Goal: Task Accomplishment & Management: Use online tool/utility

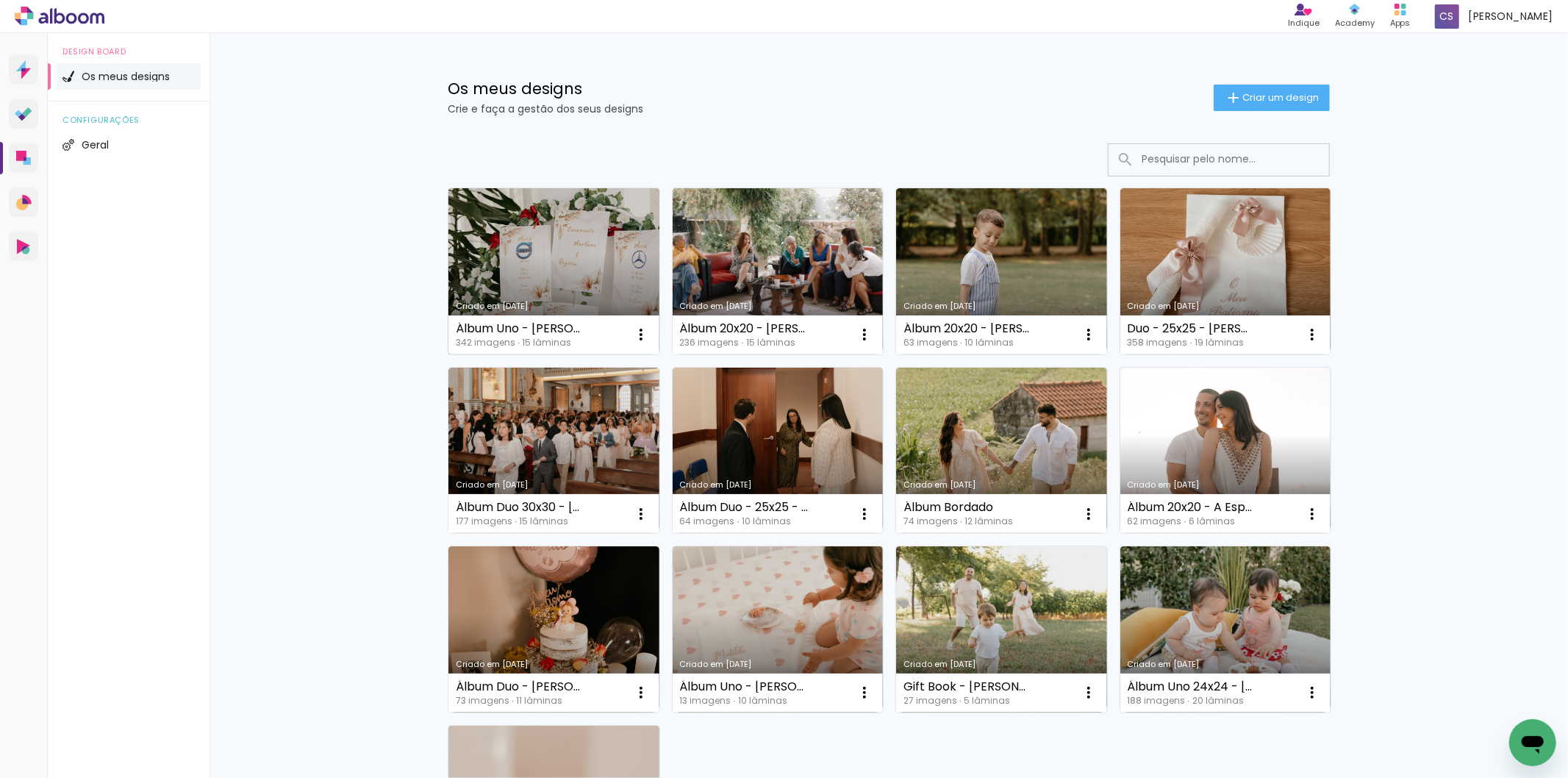
click at [552, 257] on link "Criado em [DATE]" at bounding box center [553, 271] width 211 height 166
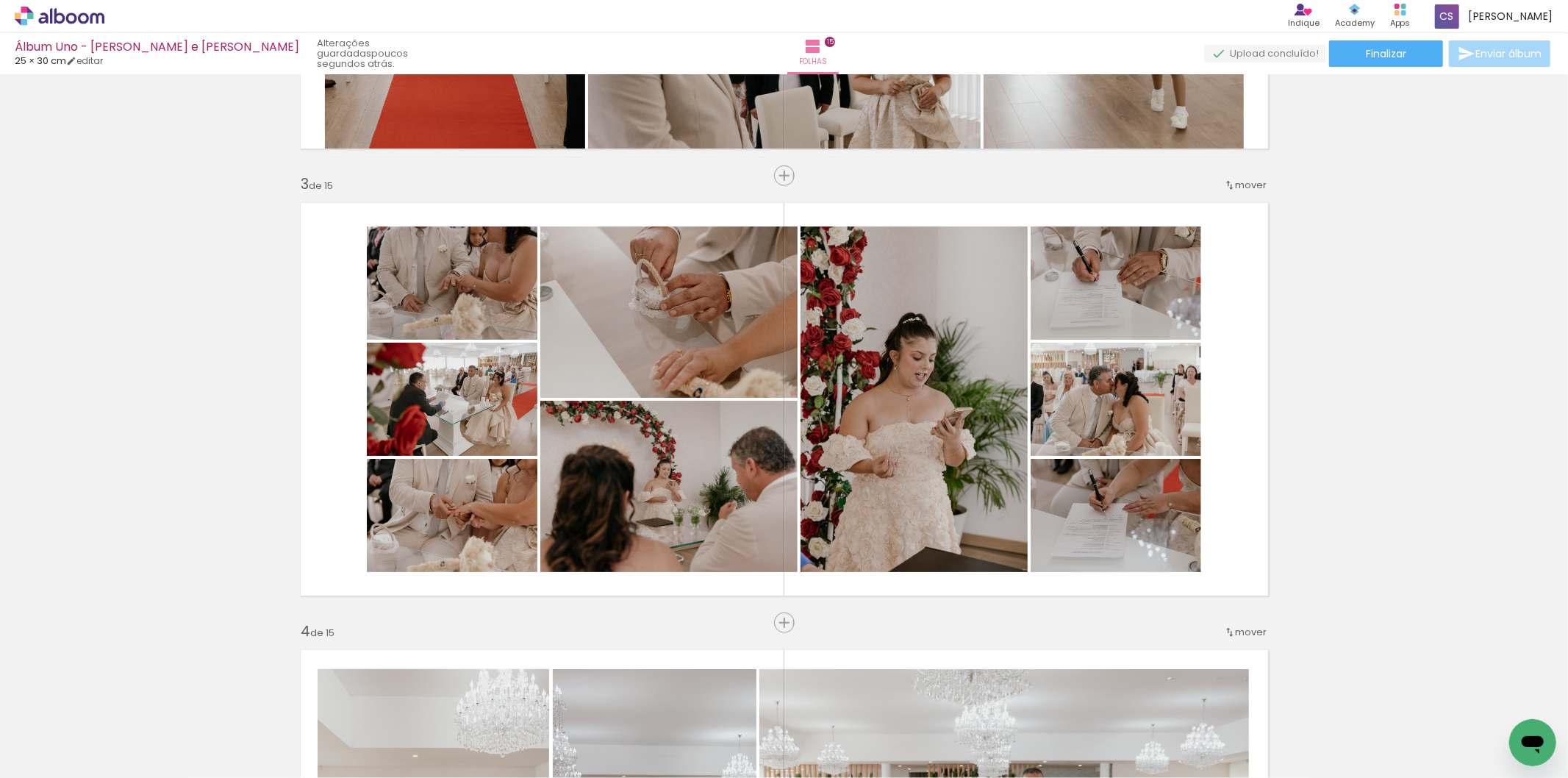
scroll to position [0, 925]
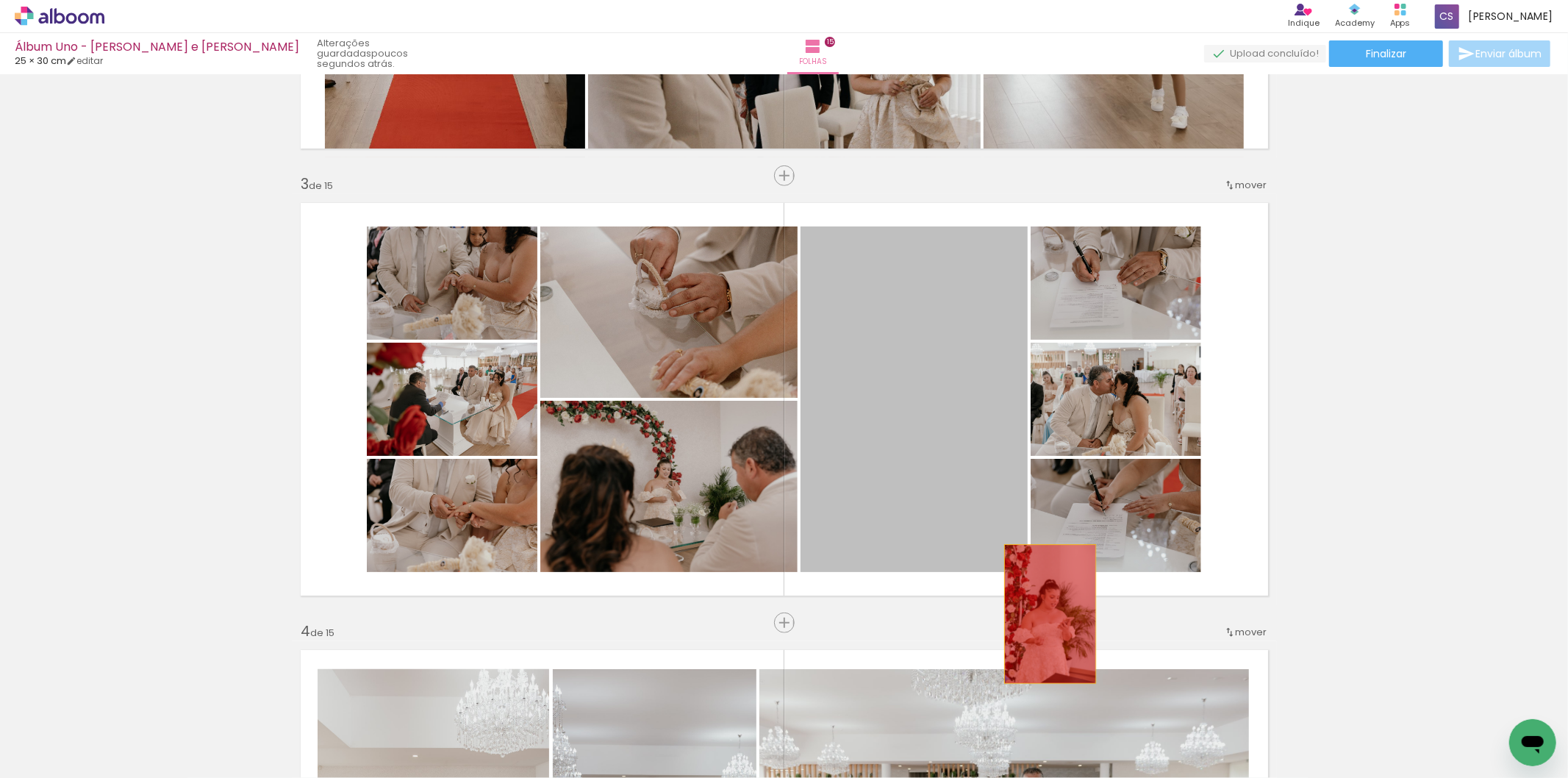
drag, startPoint x: 945, startPoint y: 402, endPoint x: 1044, endPoint y: 614, distance: 234.0
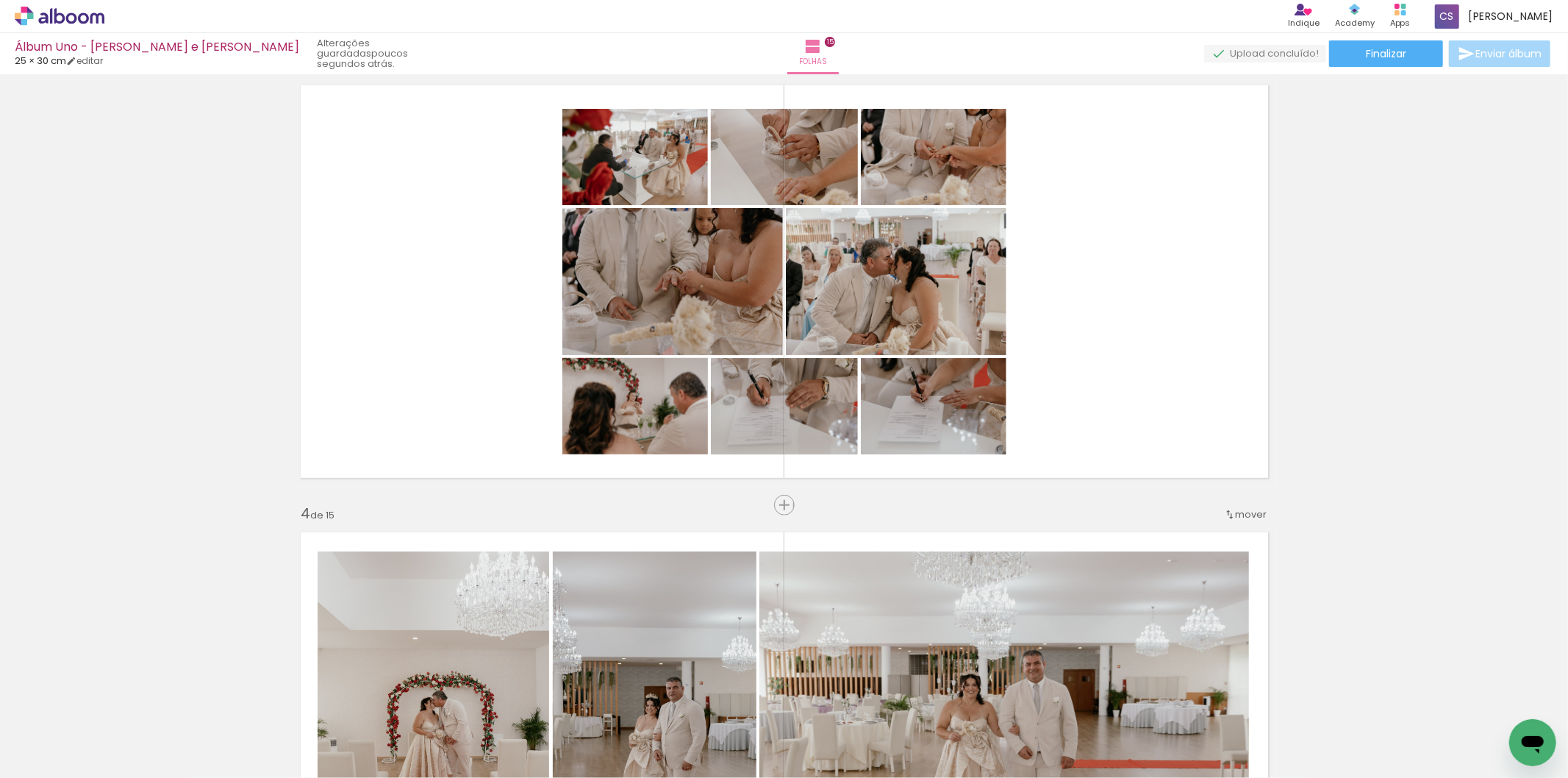
scroll to position [925, 0]
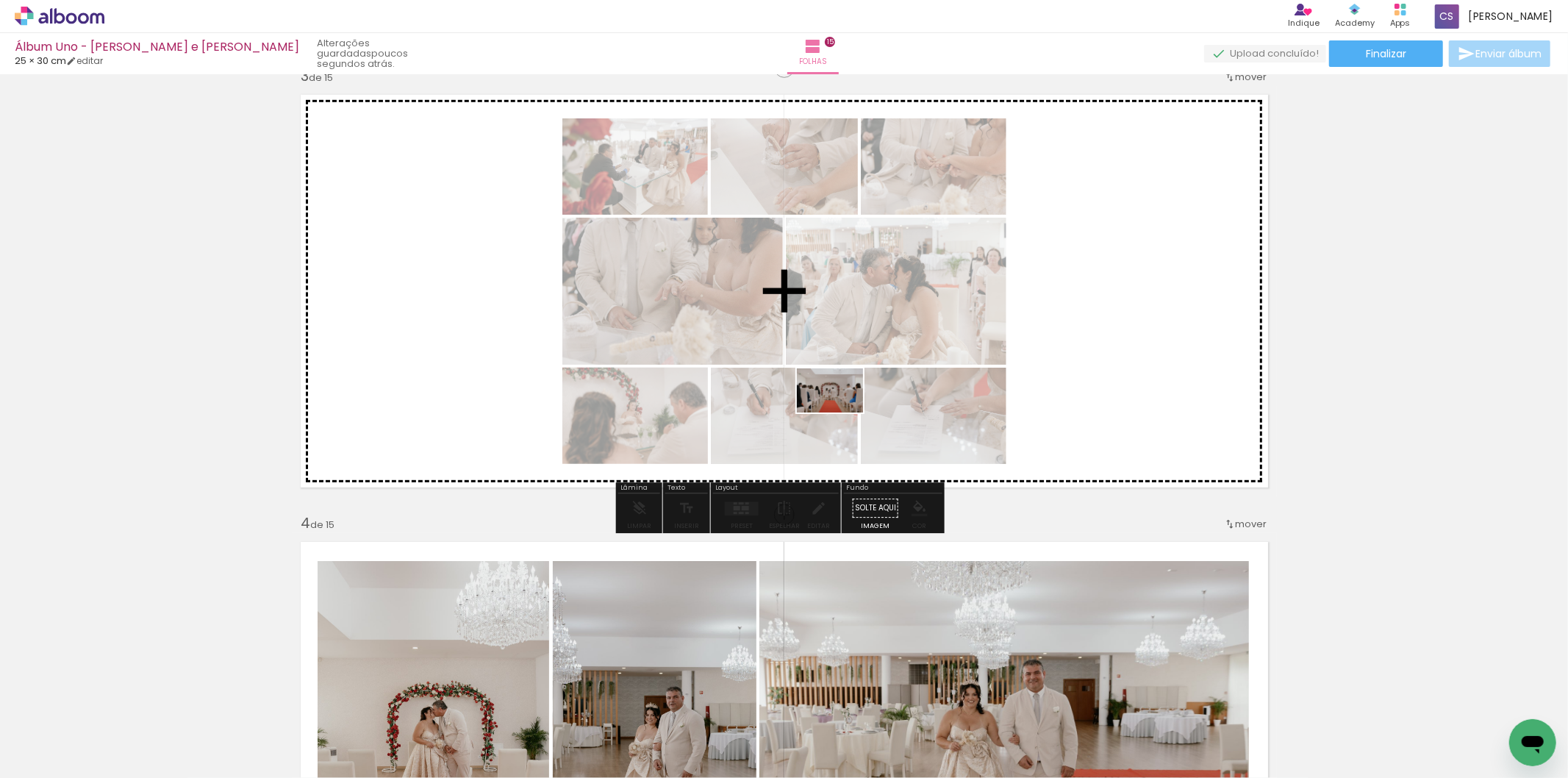
drag, startPoint x: 1156, startPoint y: 744, endPoint x: 841, endPoint y: 412, distance: 457.7
click at [841, 412] on quentale-workspace at bounding box center [784, 389] width 1568 height 778
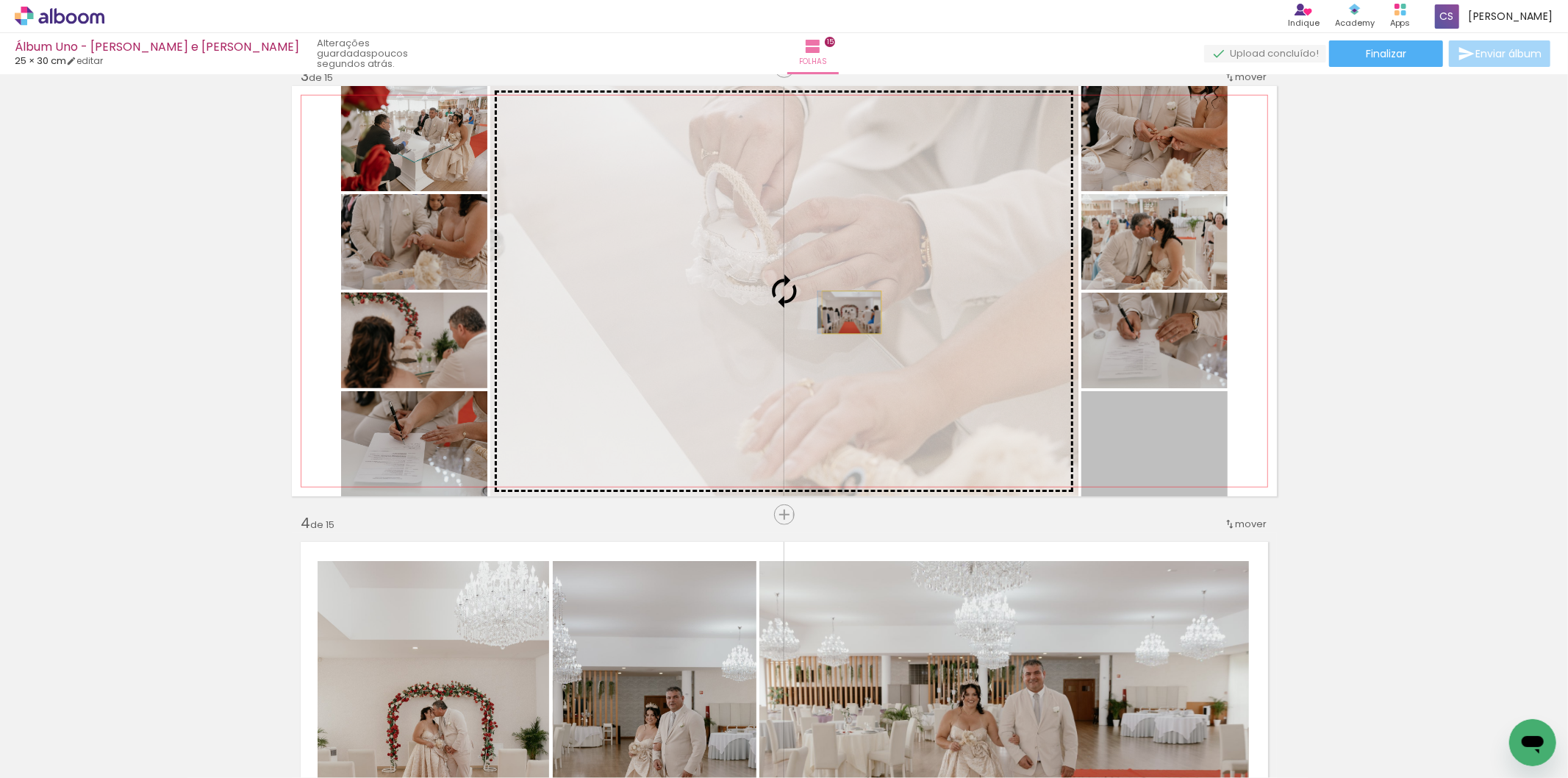
drag, startPoint x: 1167, startPoint y: 460, endPoint x: 846, endPoint y: 312, distance: 353.5
click at [0, 0] on slot at bounding box center [0, 0] width 0 height 0
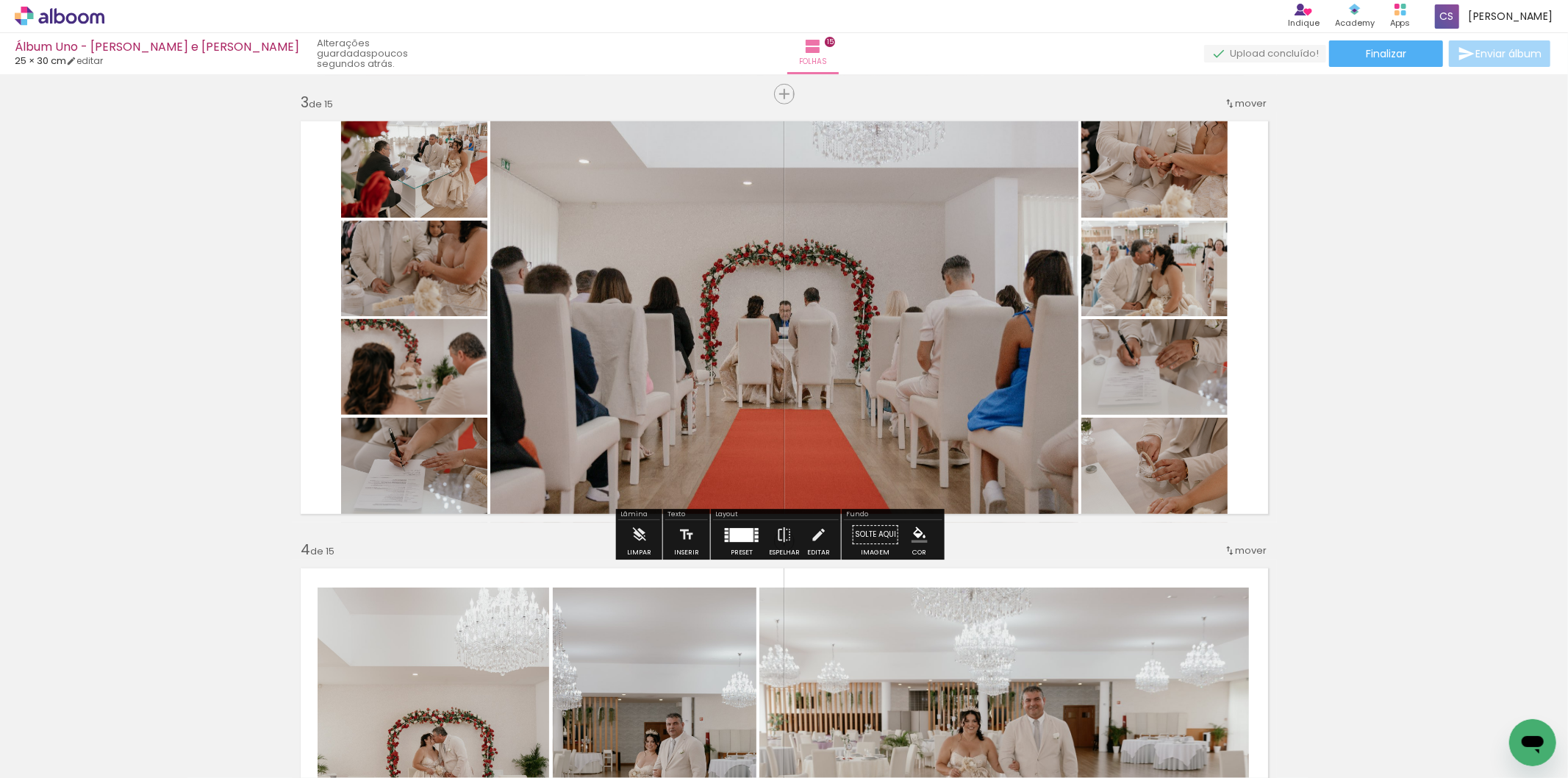
scroll to position [871, 0]
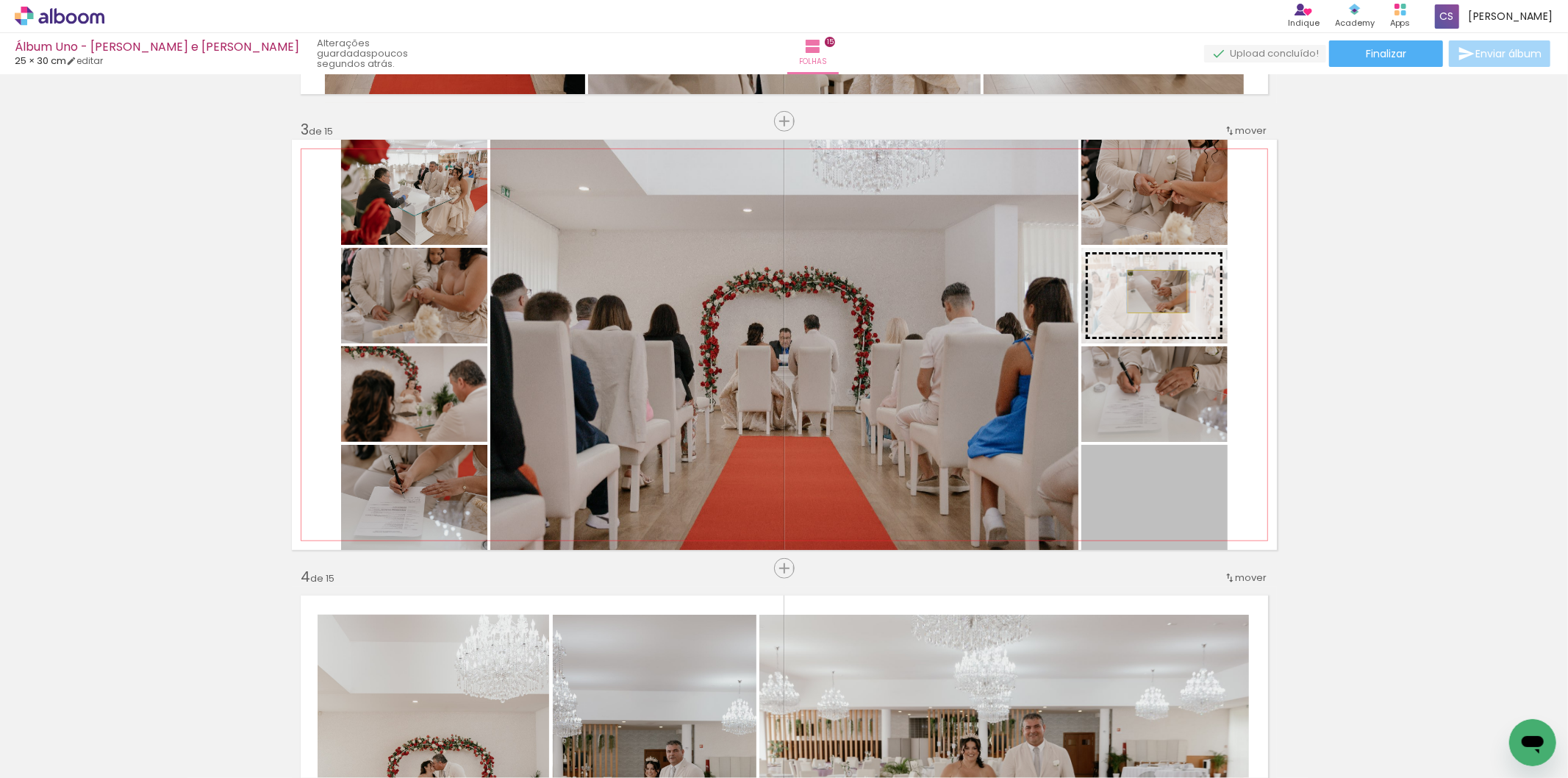
drag, startPoint x: 1153, startPoint y: 488, endPoint x: 1152, endPoint y: 291, distance: 197.0
click at [0, 0] on slot at bounding box center [0, 0] width 0 height 0
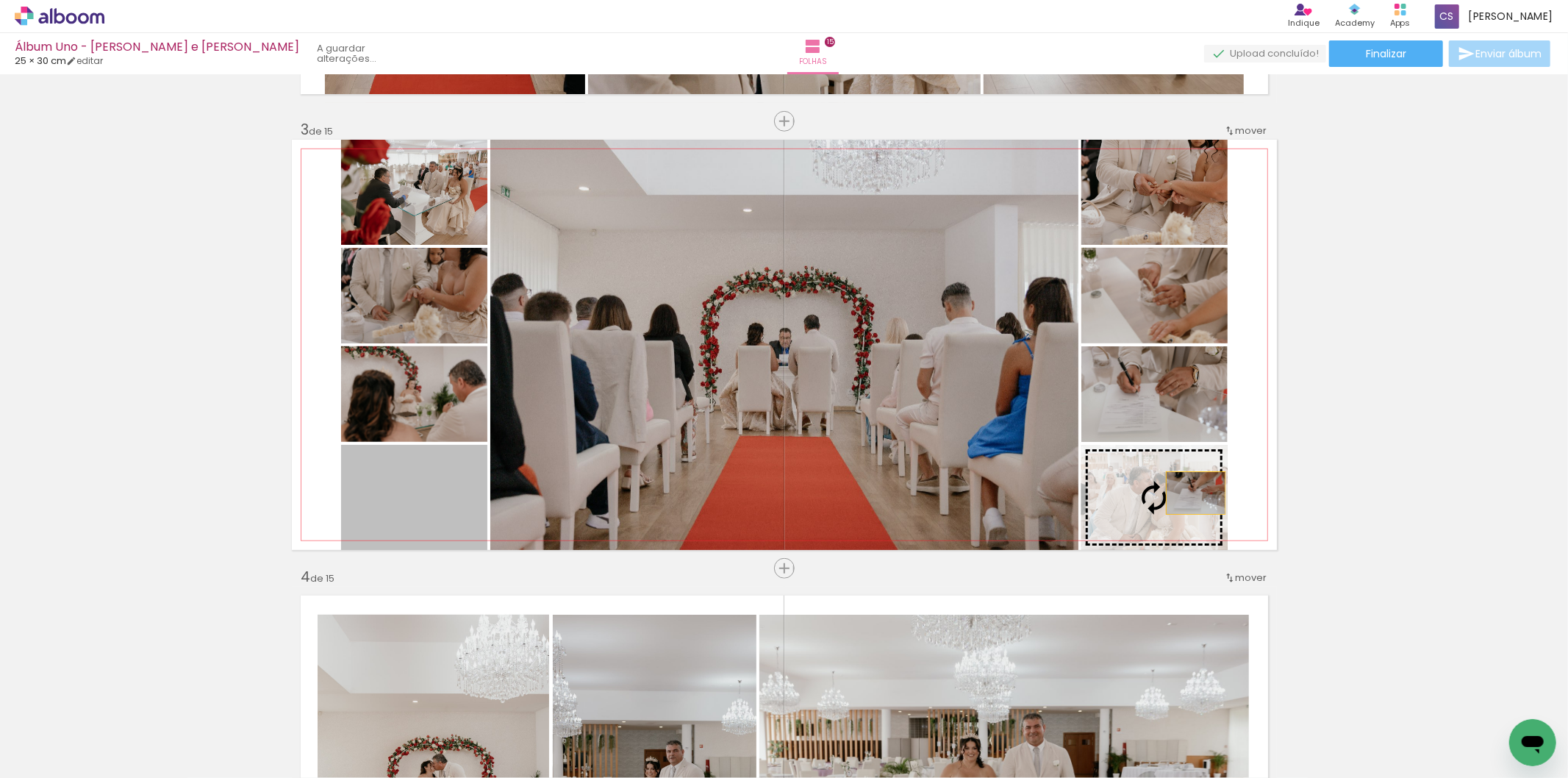
drag, startPoint x: 383, startPoint y: 511, endPoint x: 1191, endPoint y: 496, distance: 808.1
click at [0, 0] on slot at bounding box center [0, 0] width 0 height 0
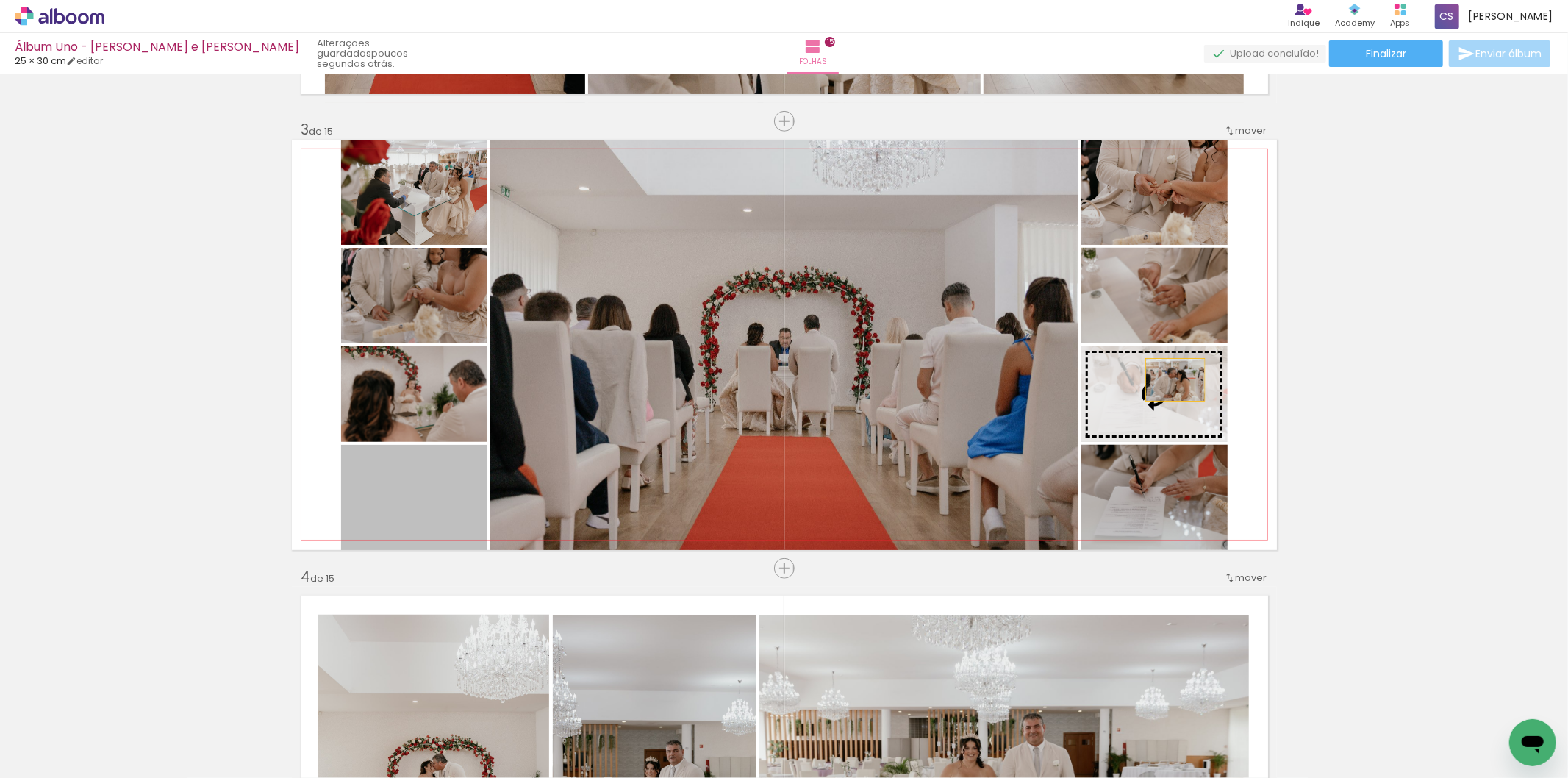
drag, startPoint x: 413, startPoint y: 513, endPoint x: 1169, endPoint y: 379, distance: 767.8
click at [0, 0] on slot at bounding box center [0, 0] width 0 height 0
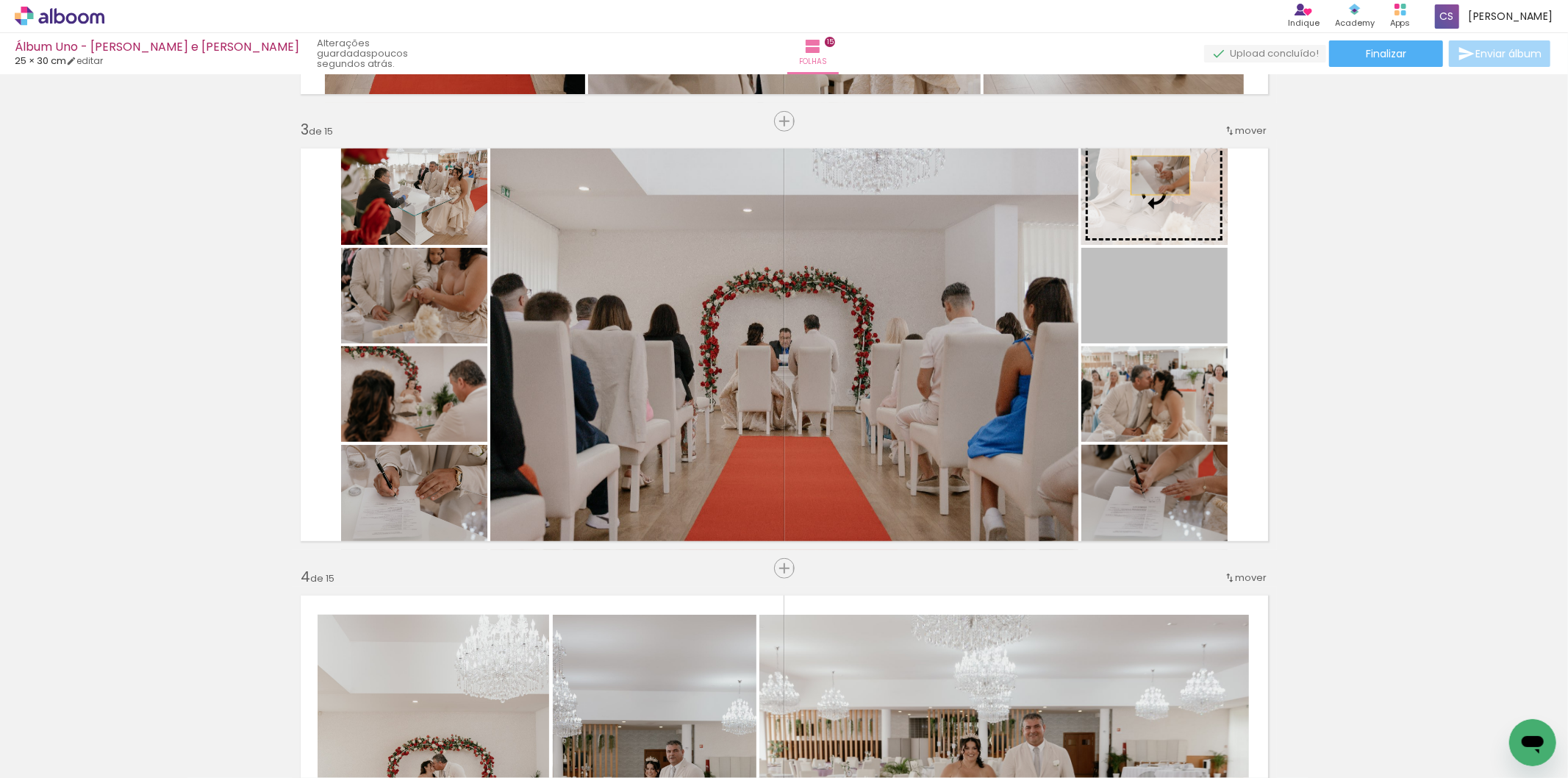
drag, startPoint x: 1157, startPoint y: 309, endPoint x: 1153, endPoint y: 172, distance: 137.1
click at [0, 0] on slot at bounding box center [0, 0] width 0 height 0
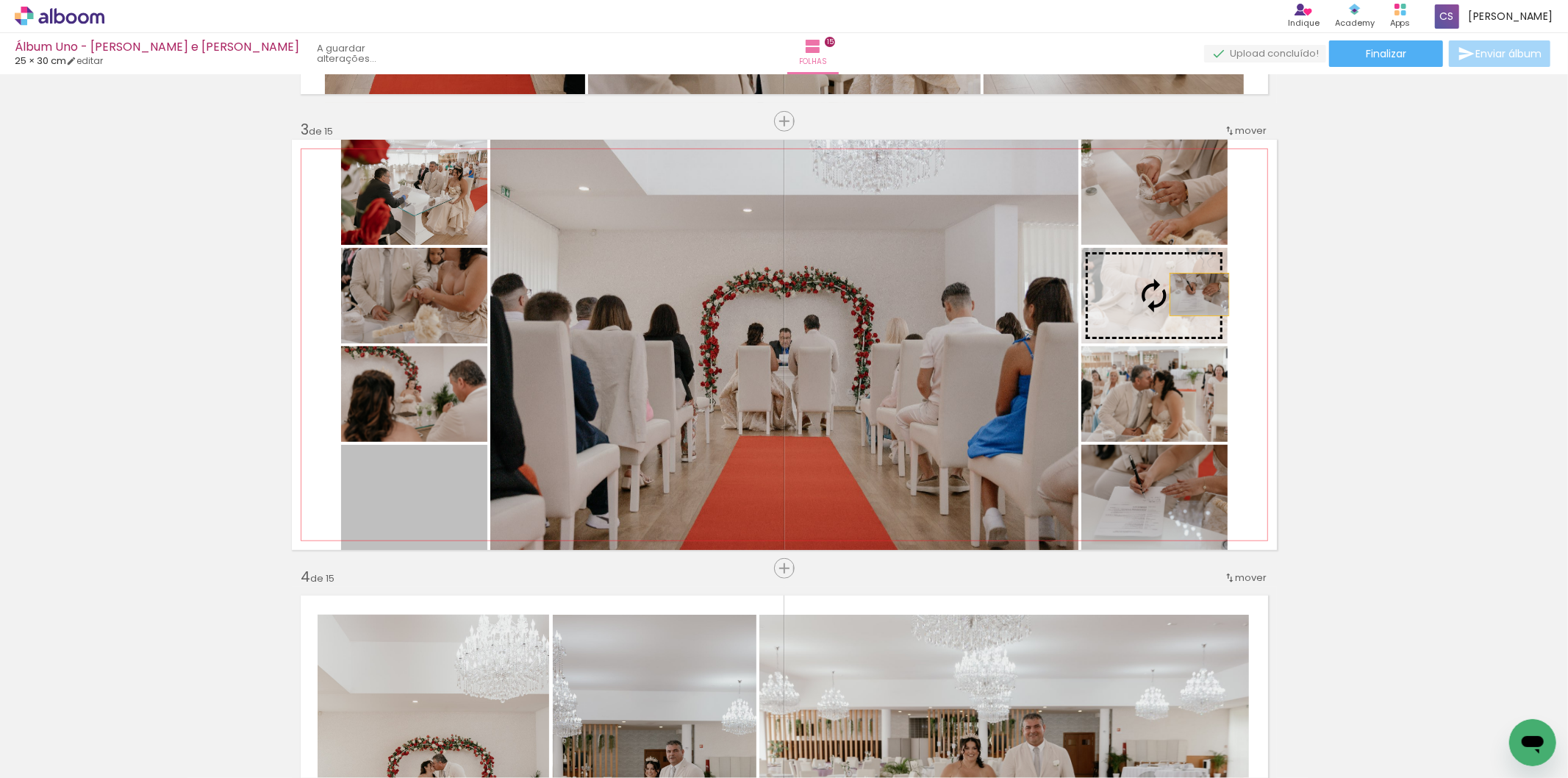
drag, startPoint x: 399, startPoint y: 490, endPoint x: 1194, endPoint y: 294, distance: 818.8
click at [0, 0] on slot at bounding box center [0, 0] width 0 height 0
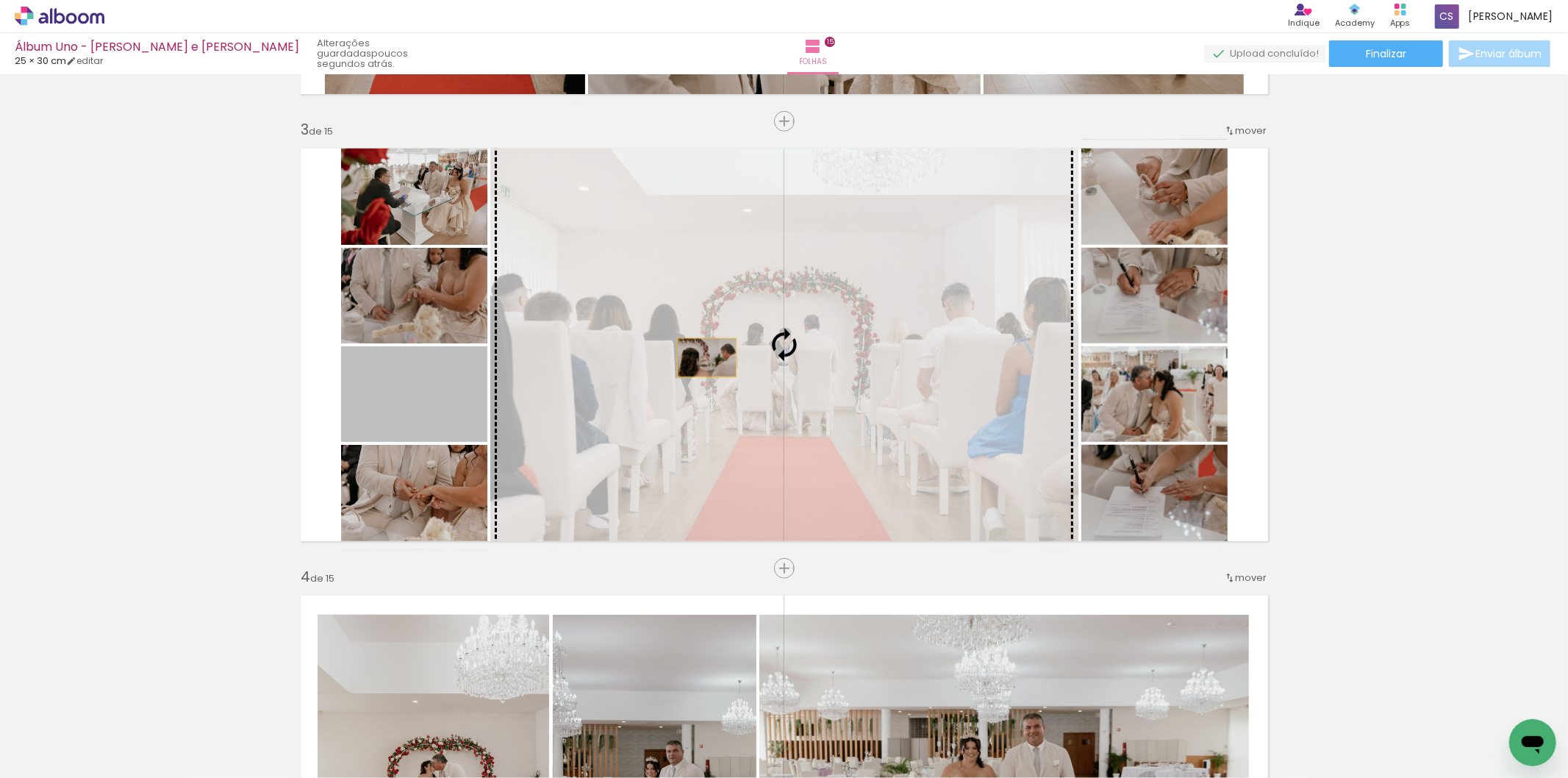
drag, startPoint x: 397, startPoint y: 414, endPoint x: 701, endPoint y: 357, distance: 309.3
click at [0, 0] on slot at bounding box center [0, 0] width 0 height 0
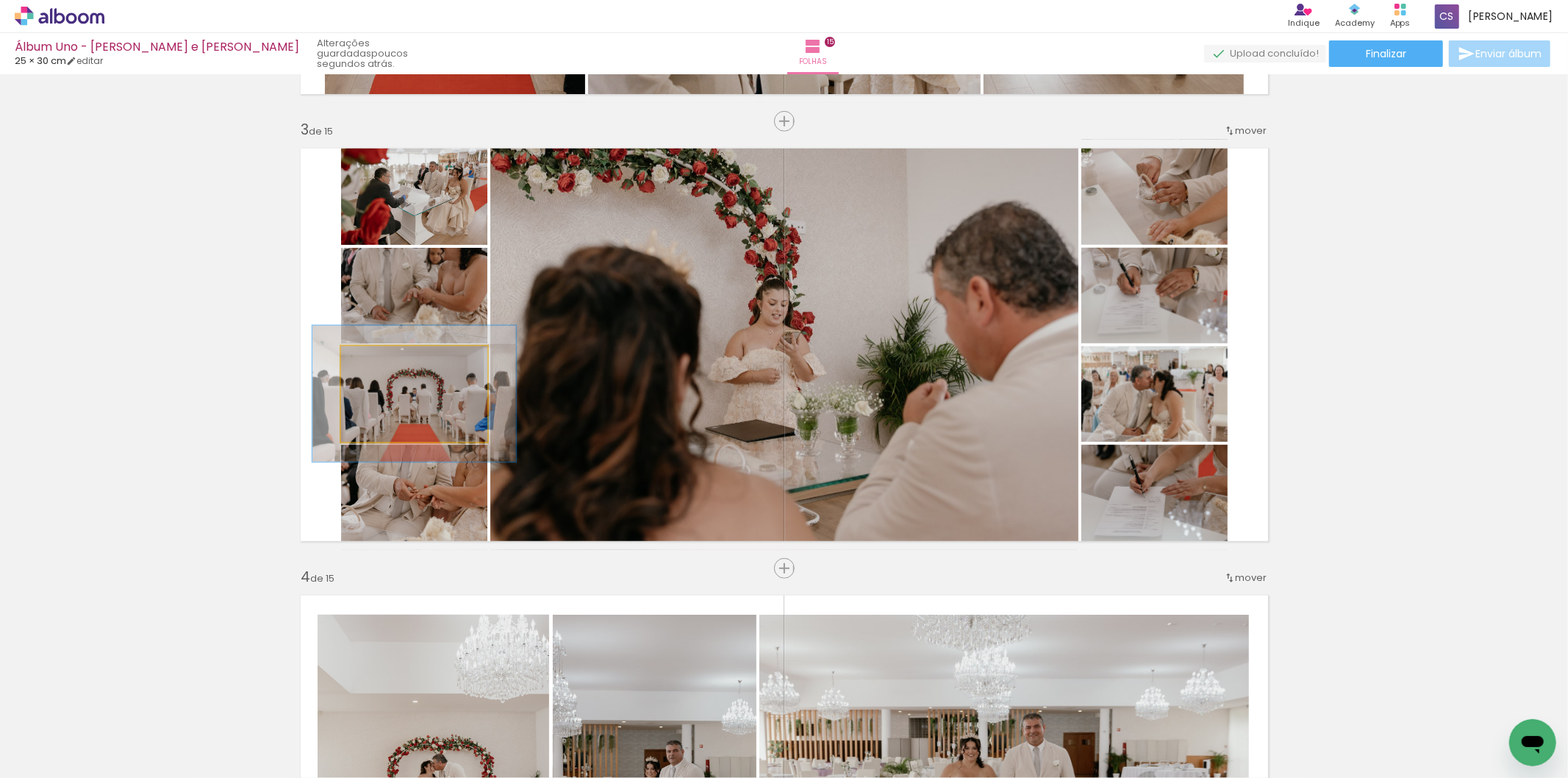
drag, startPoint x: 375, startPoint y: 361, endPoint x: 397, endPoint y: 361, distance: 22.0
type paper-slider "143"
click at [397, 361] on div at bounding box center [395, 361] width 24 height 24
drag, startPoint x: 428, startPoint y: 431, endPoint x: 420, endPoint y: 429, distance: 8.2
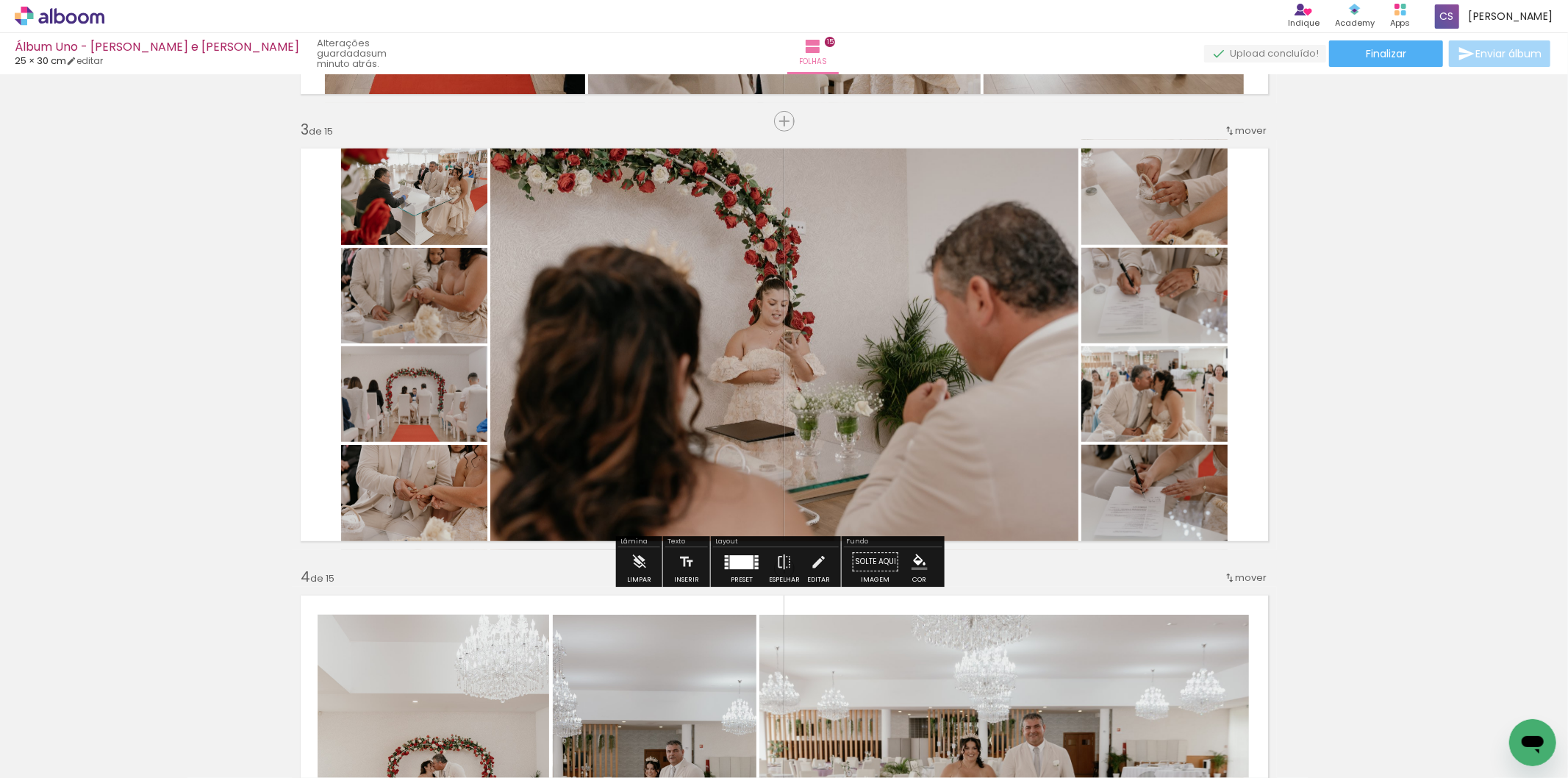
click at [690, 387] on quentale-photo at bounding box center [784, 345] width 589 height 410
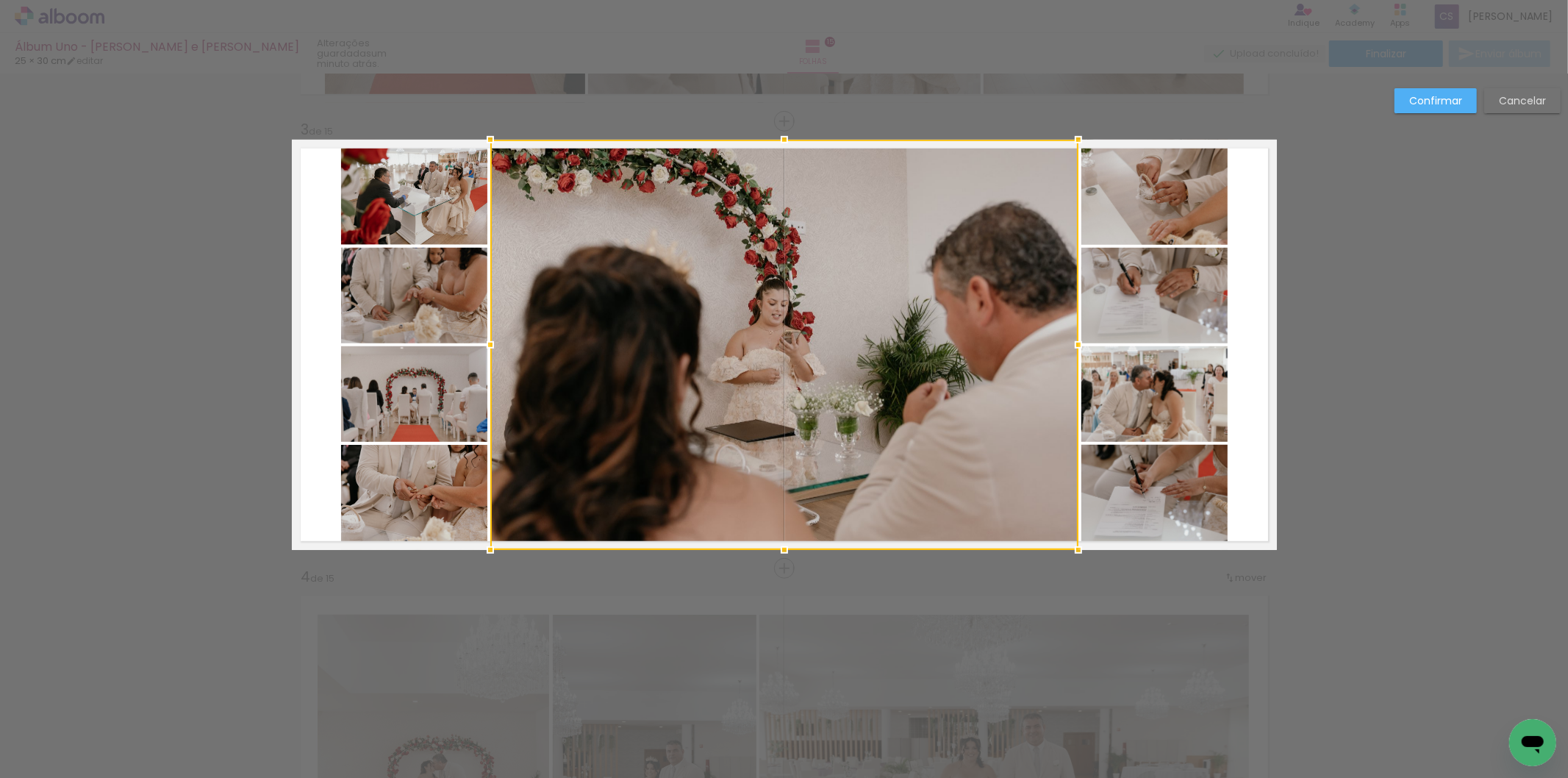
scroll to position [835, 0]
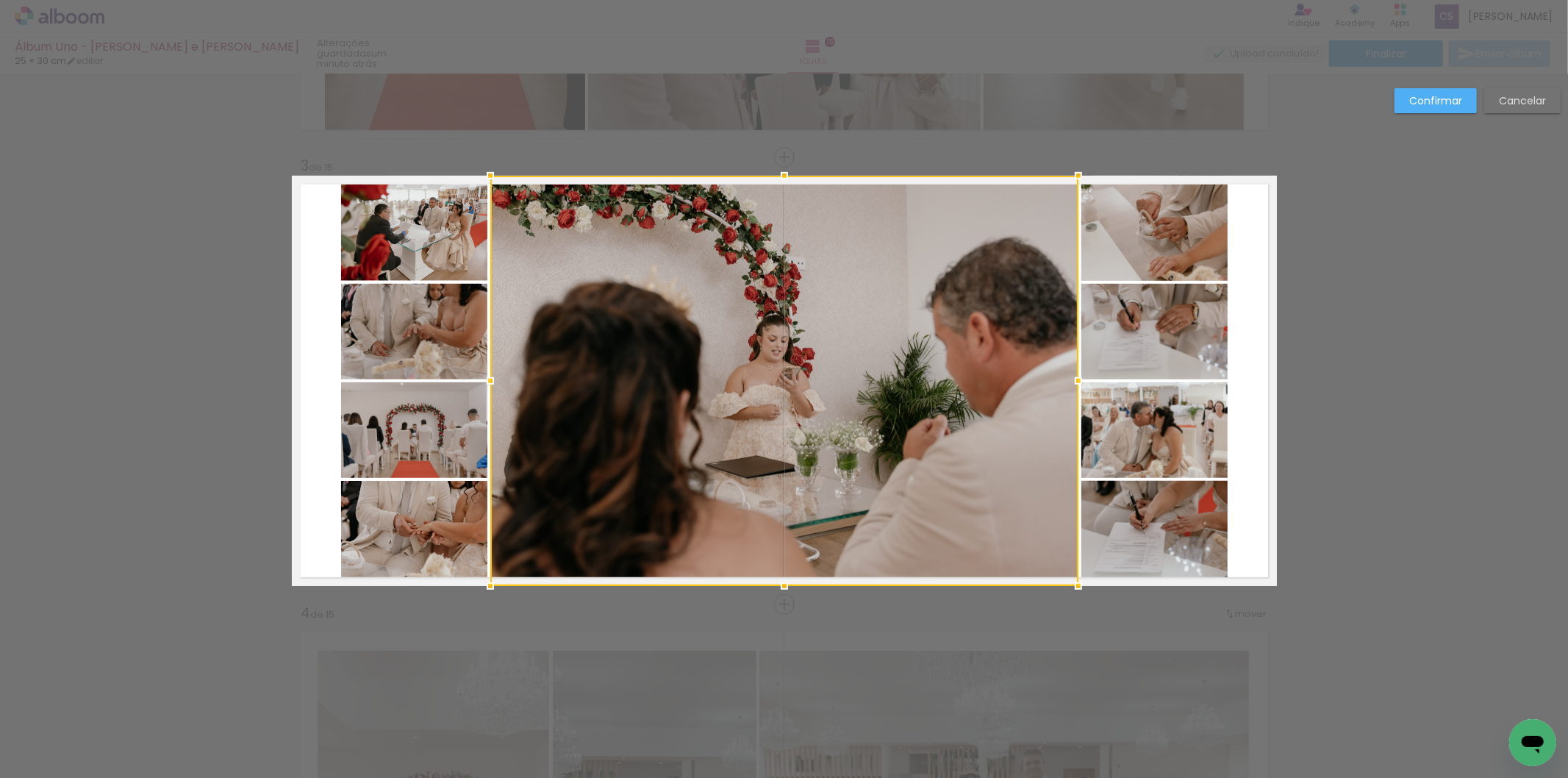
click at [371, 214] on quentale-photo at bounding box center [415, 228] width 146 height 105
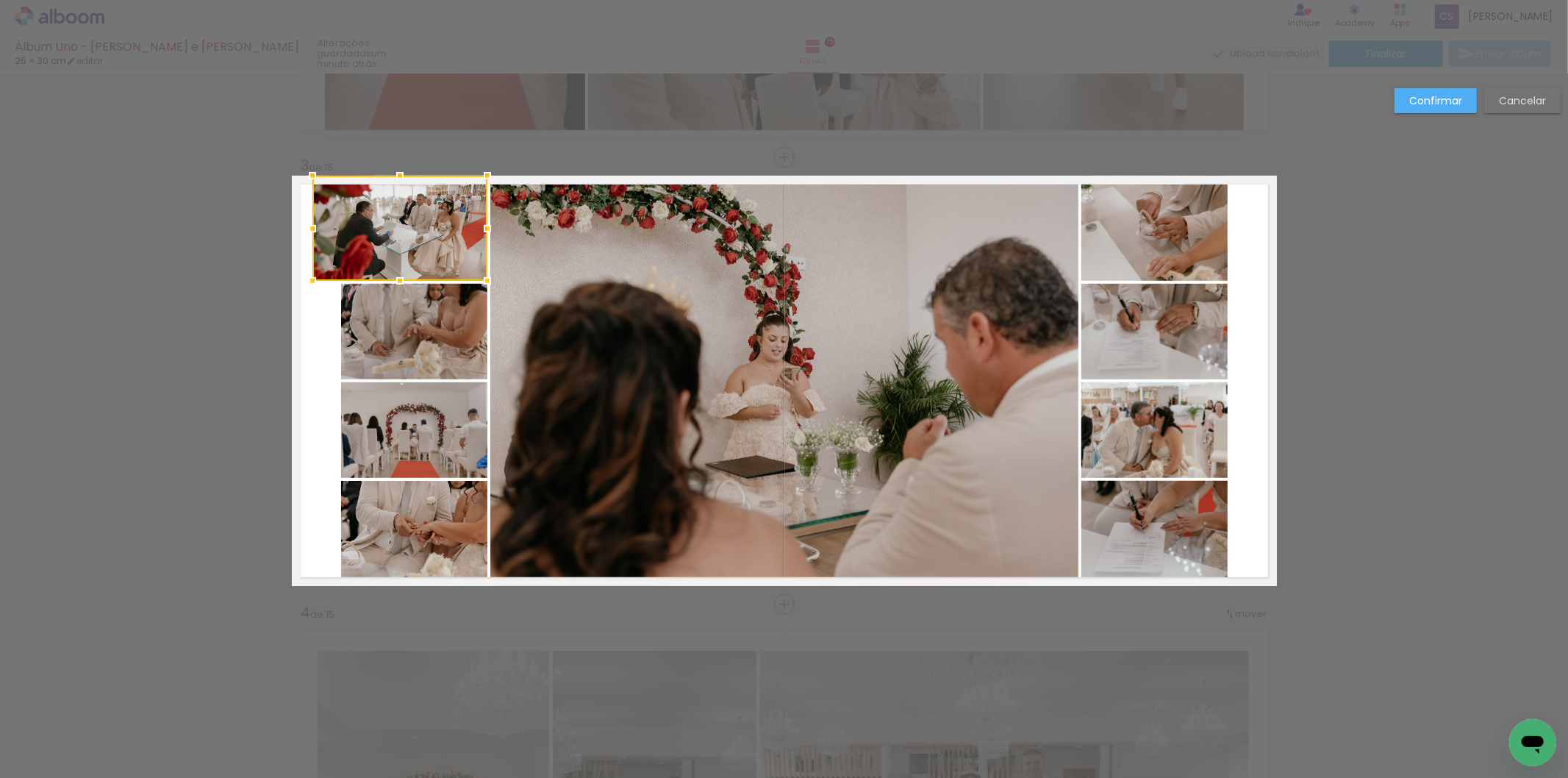
drag, startPoint x: 332, startPoint y: 228, endPoint x: 309, endPoint y: 229, distance: 23.0
click at [309, 229] on div at bounding box center [313, 229] width 30 height 30
click at [364, 346] on quentale-photo at bounding box center [415, 332] width 146 height 95
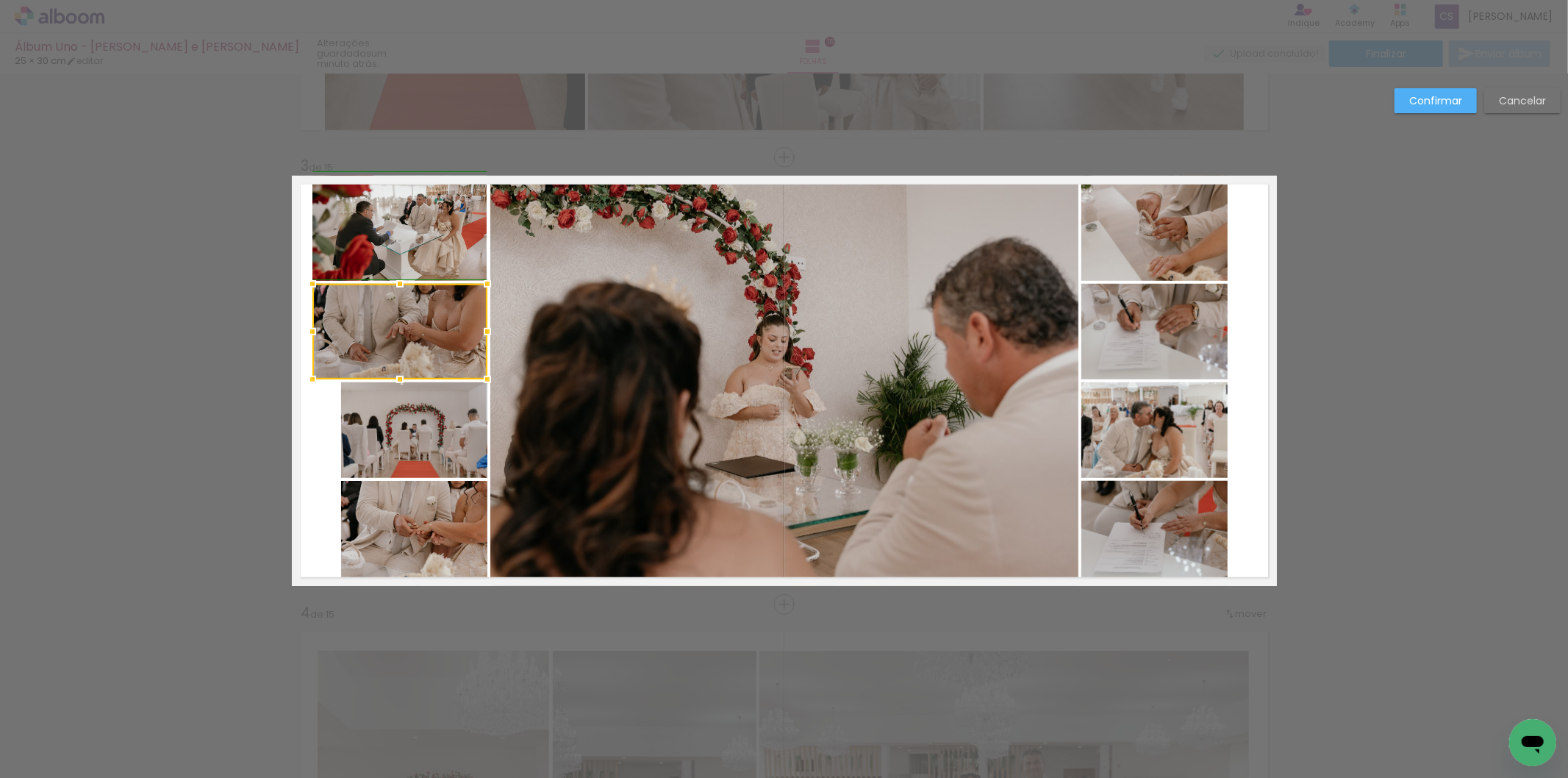
drag, startPoint x: 320, startPoint y: 329, endPoint x: 305, endPoint y: 329, distance: 15.0
click at [305, 329] on div at bounding box center [313, 332] width 30 height 30
click at [359, 427] on quentale-photo at bounding box center [415, 430] width 146 height 95
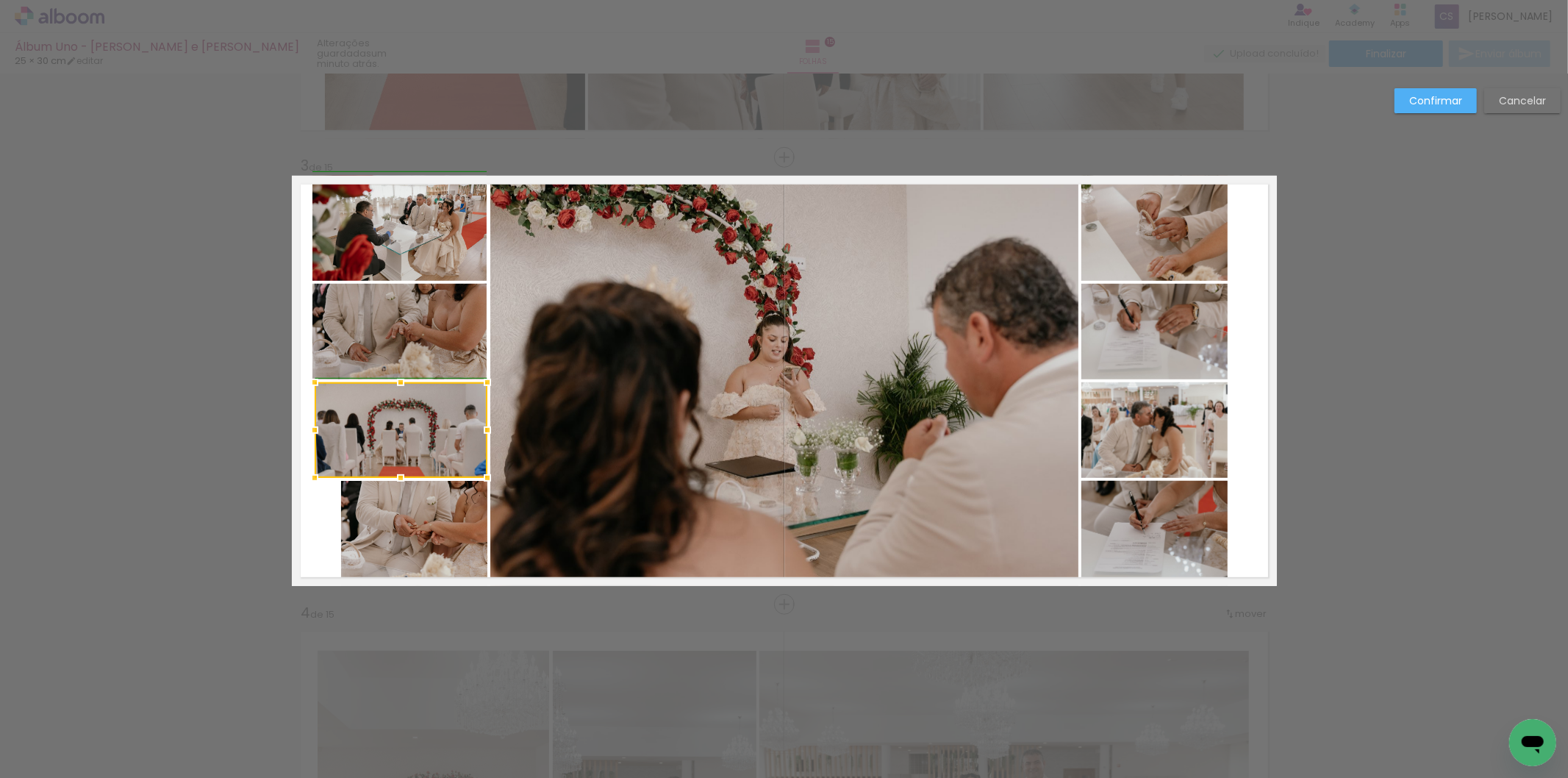
drag, startPoint x: 334, startPoint y: 429, endPoint x: 301, endPoint y: 426, distance: 33.1
click at [301, 426] on div at bounding box center [314, 430] width 30 height 30
click at [342, 528] on quentale-photo at bounding box center [415, 533] width 146 height 105
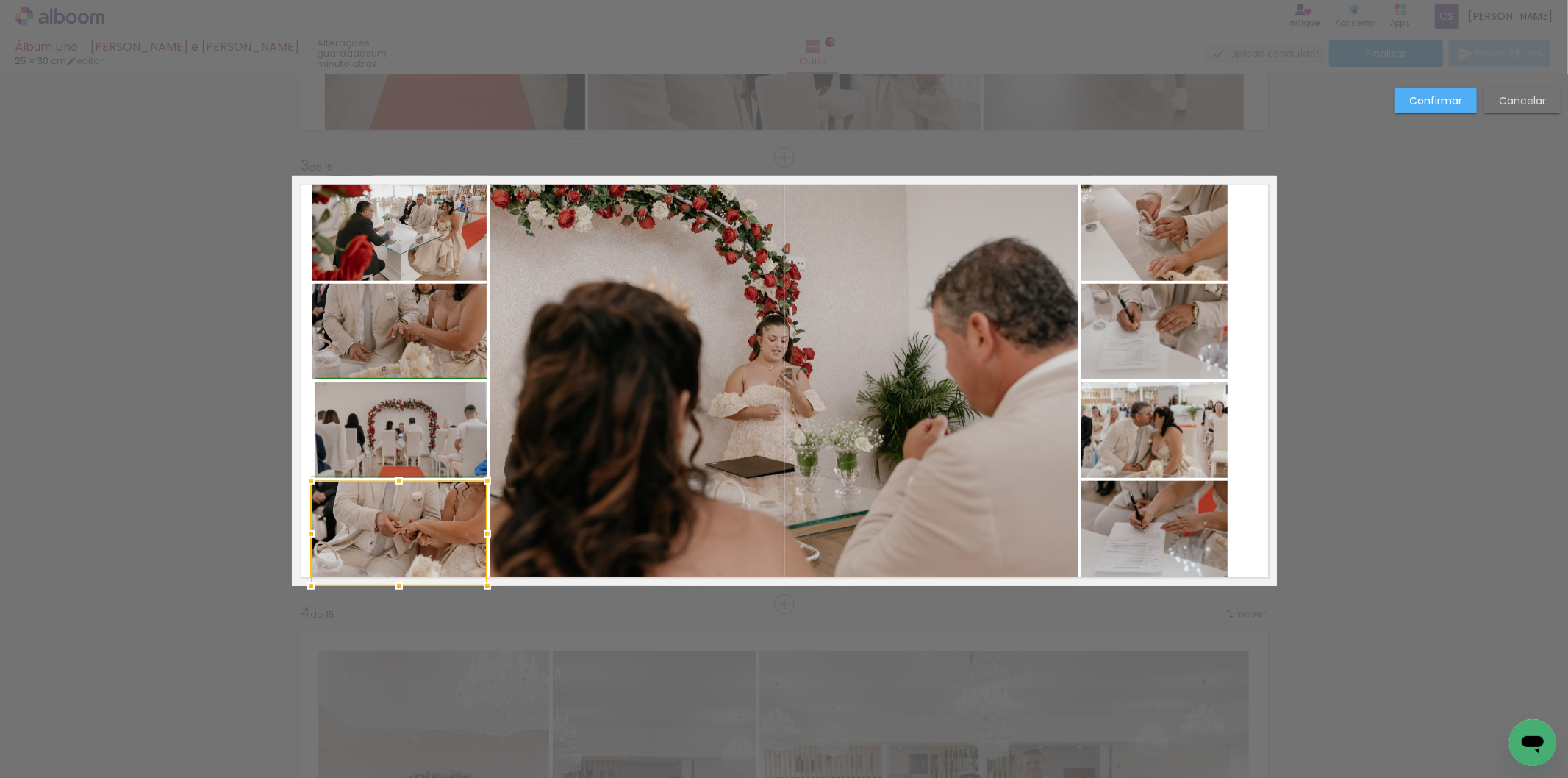
drag, startPoint x: 328, startPoint y: 529, endPoint x: 305, endPoint y: 529, distance: 23.0
click at [305, 529] on div at bounding box center [311, 533] width 30 height 30
click at [355, 524] on quentale-photo at bounding box center [398, 533] width 177 height 105
click at [302, 420] on quentale-layouter at bounding box center [785, 381] width 985 height 410
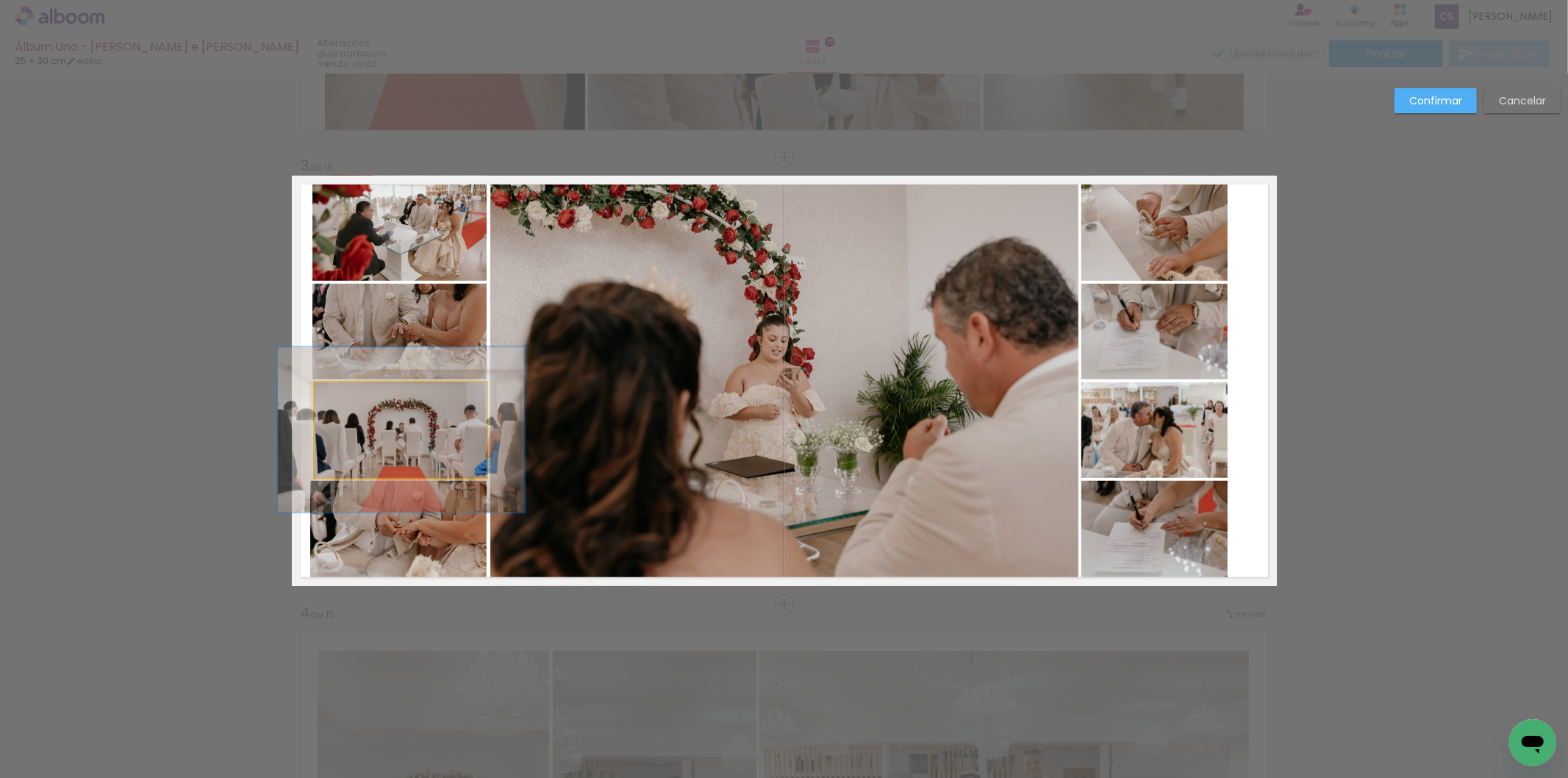
click at [319, 427] on quentale-photo at bounding box center [401, 430] width 172 height 95
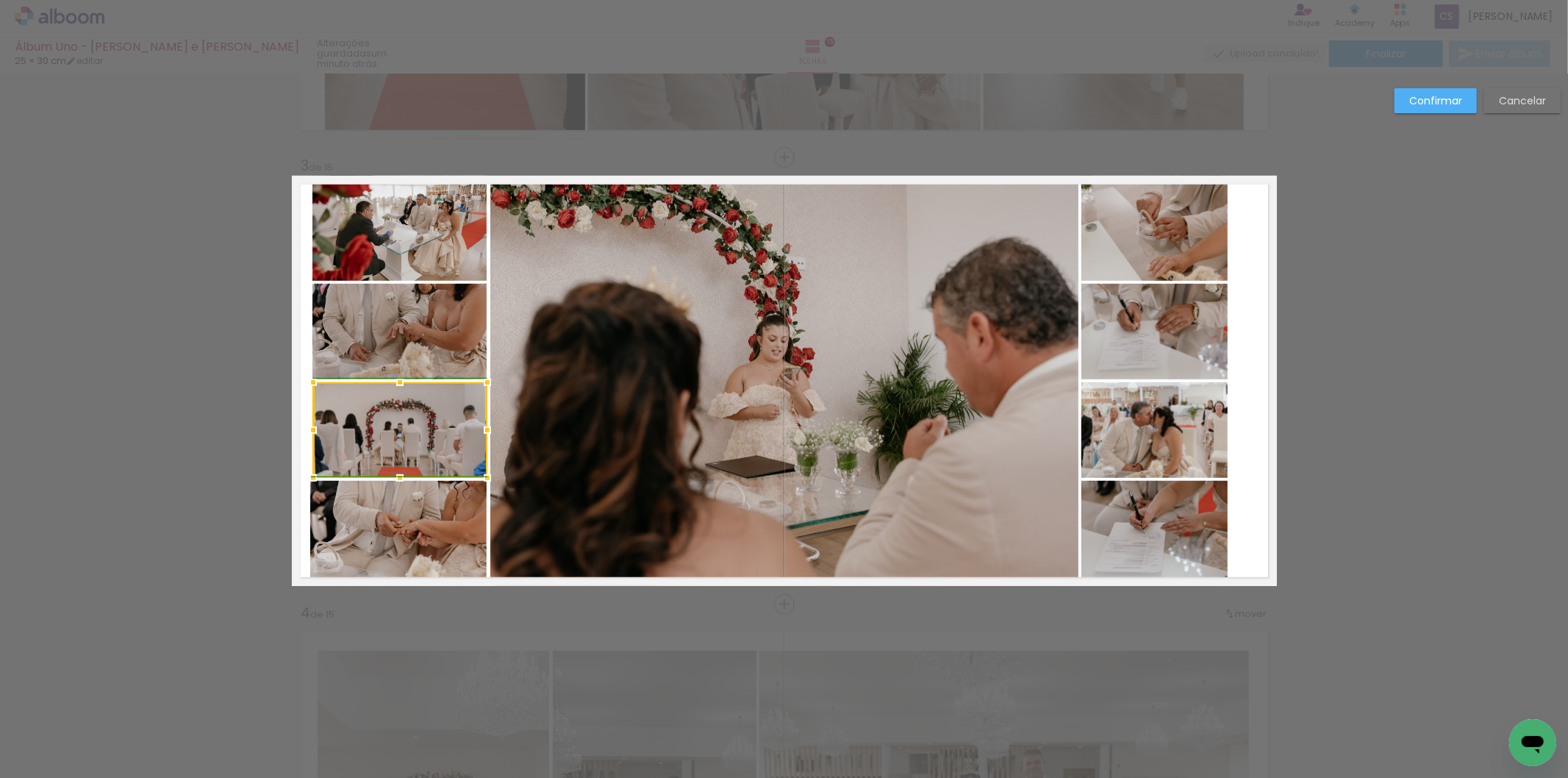
click at [302, 432] on div at bounding box center [314, 430] width 30 height 30
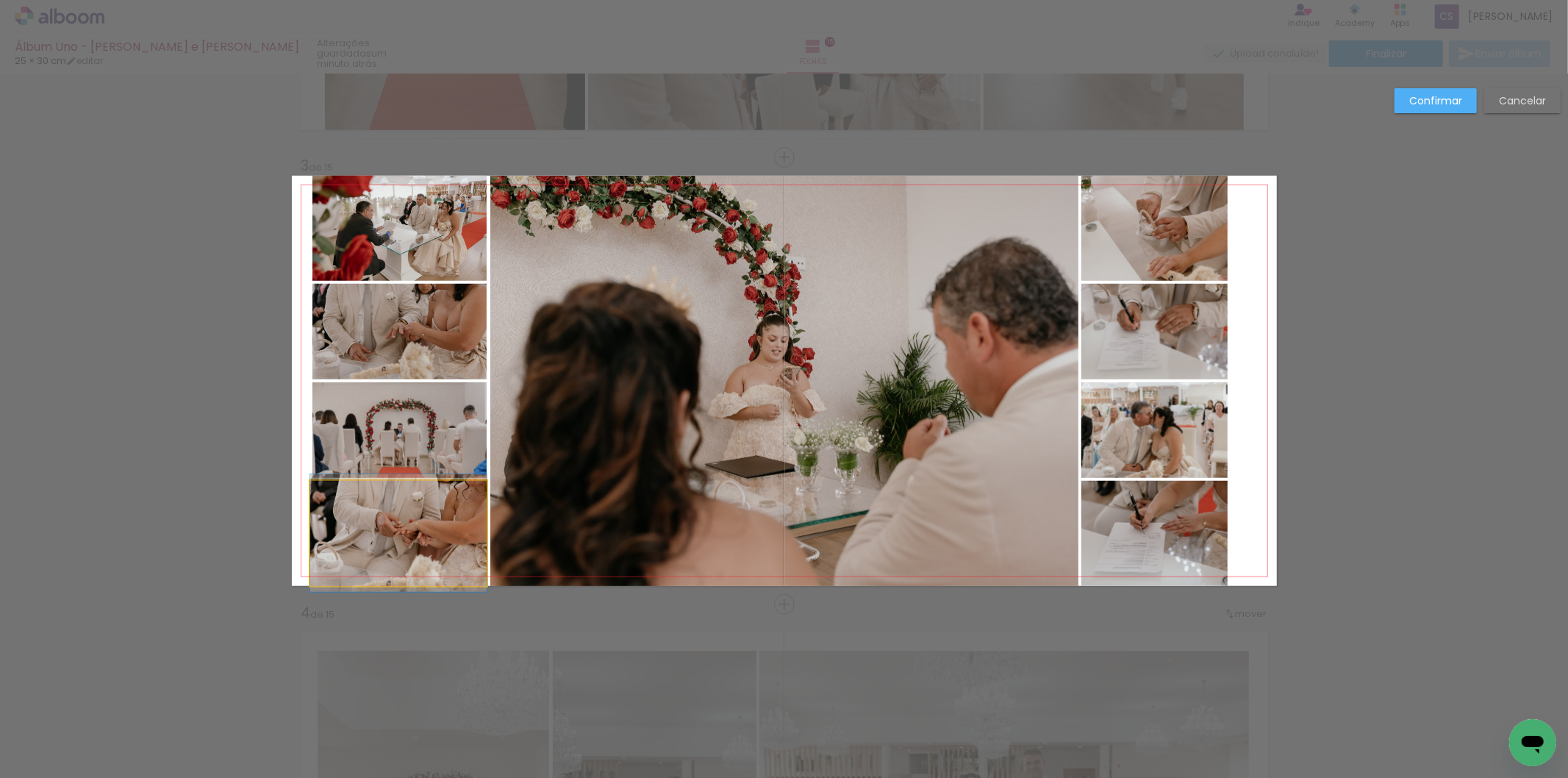
click at [317, 523] on quentale-photo at bounding box center [398, 533] width 177 height 105
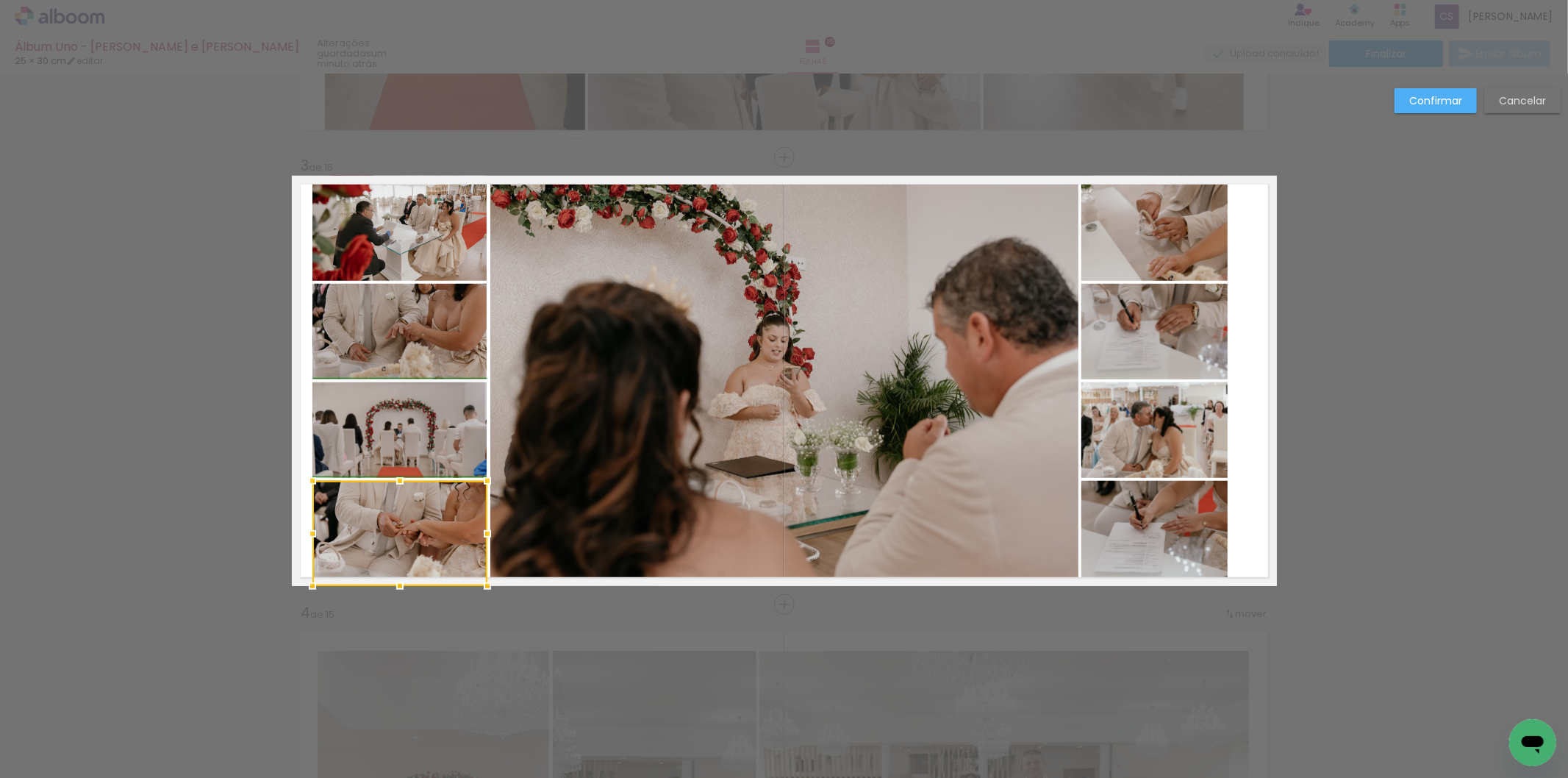
click at [310, 538] on div at bounding box center [313, 533] width 30 height 30
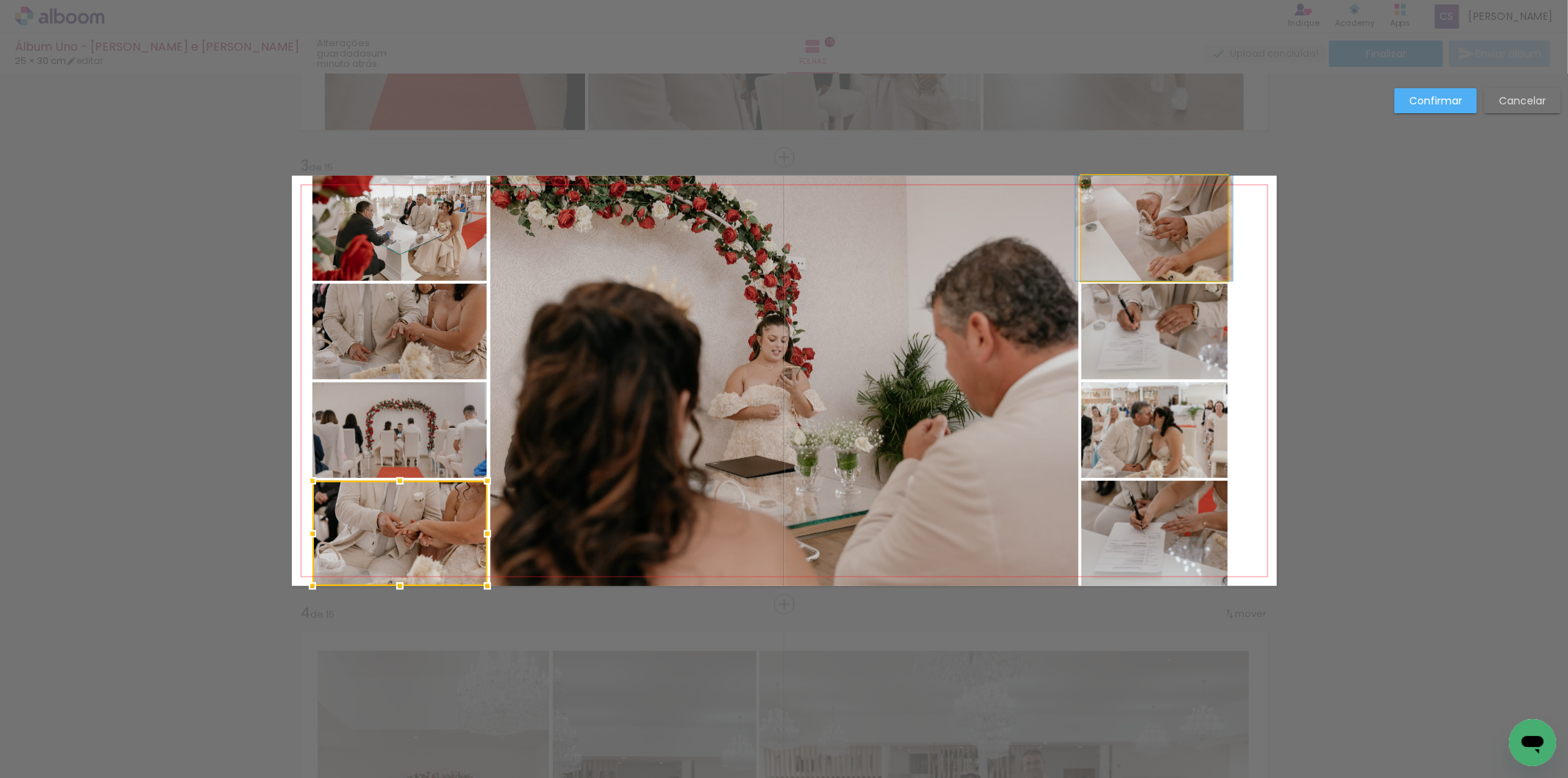
click at [1171, 250] on quentale-photo at bounding box center [1154, 228] width 146 height 105
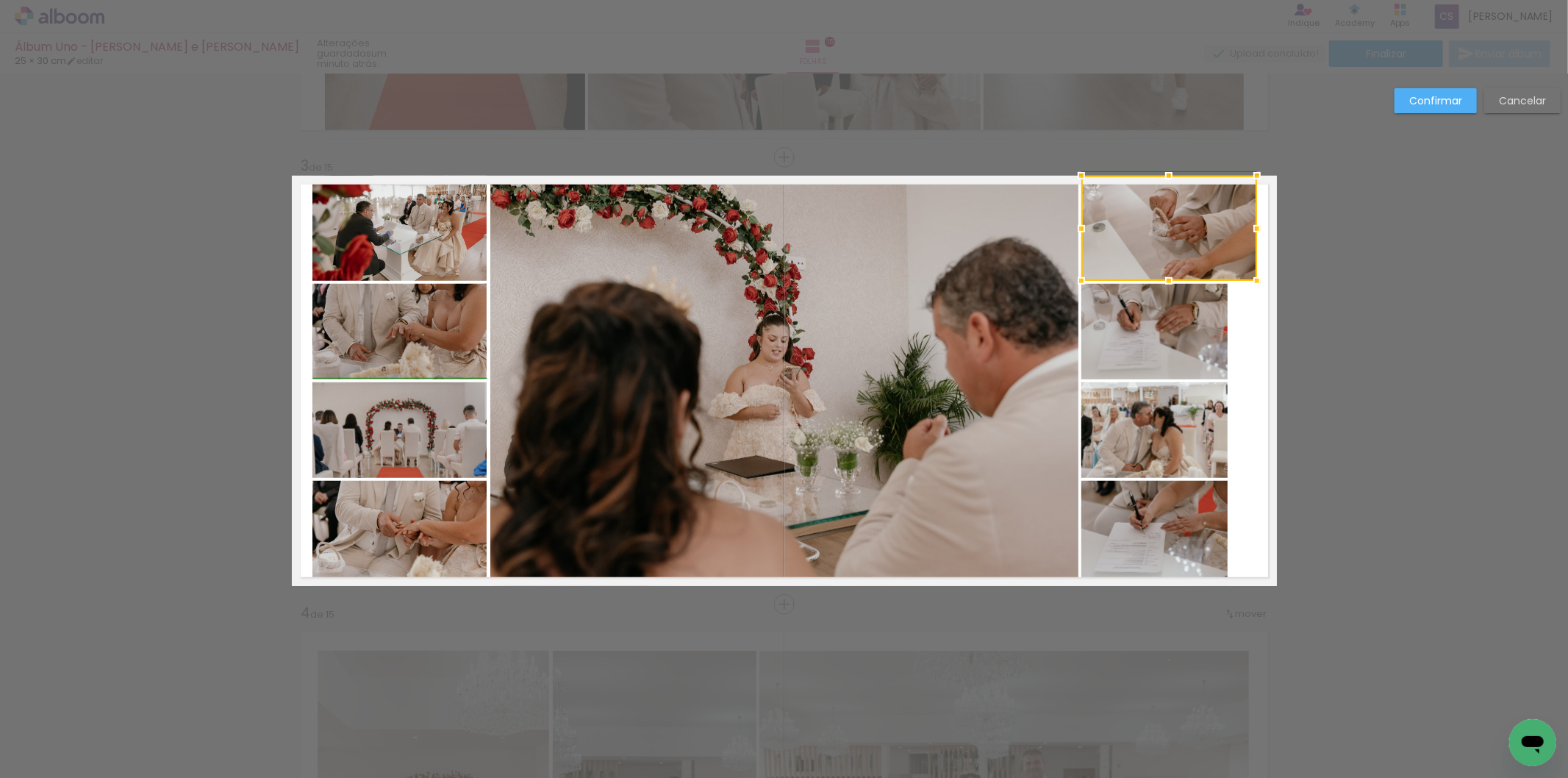
drag, startPoint x: 1222, startPoint y: 226, endPoint x: 1243, endPoint y: 229, distance: 21.2
click at [1243, 229] on div at bounding box center [1258, 229] width 30 height 30
click at [1188, 341] on quentale-photo at bounding box center [1154, 332] width 146 height 95
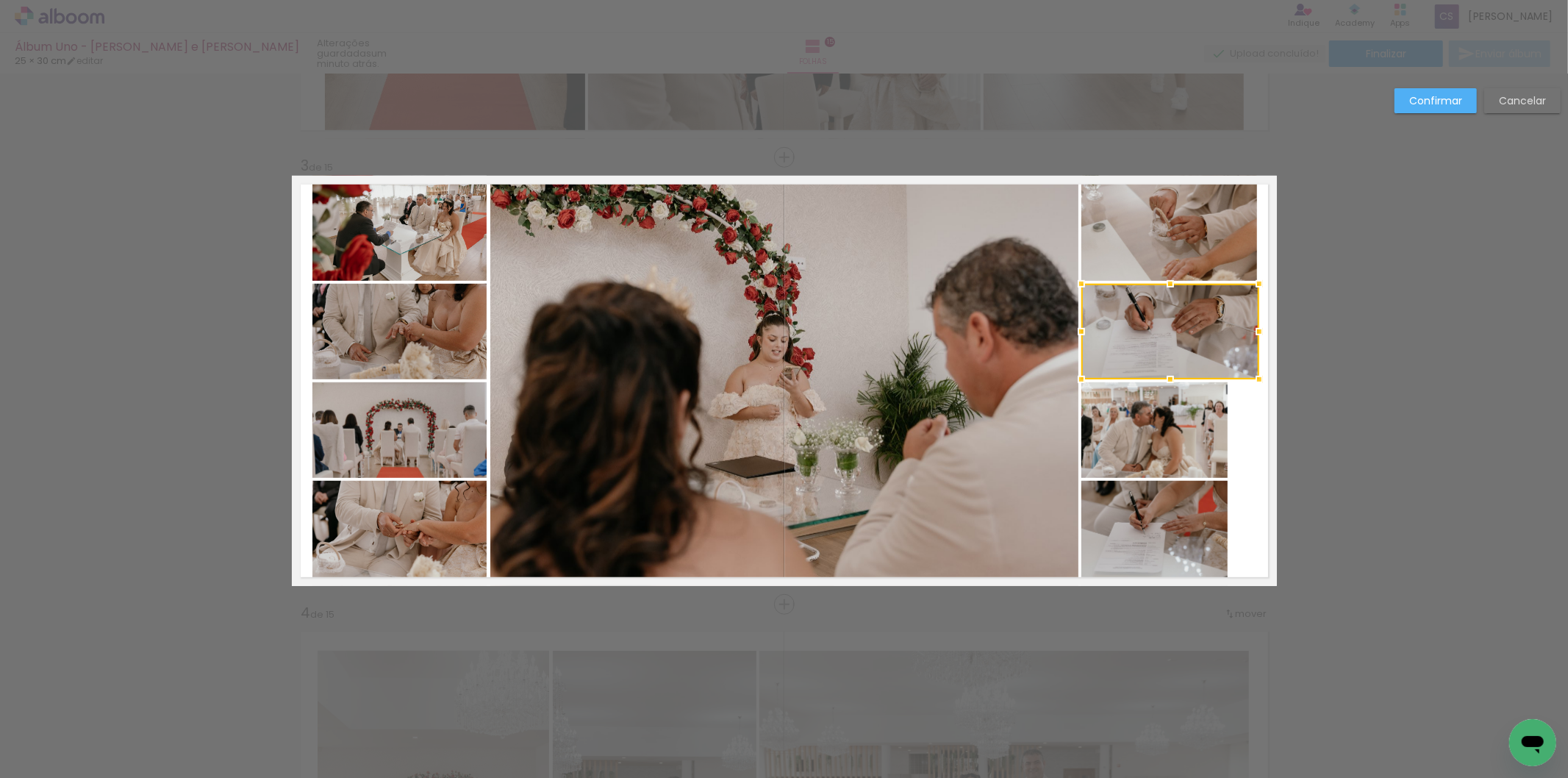
drag, startPoint x: 1222, startPoint y: 332, endPoint x: 1259, endPoint y: 350, distance: 41.1
click at [1259, 350] on album-spread "3 de 15" at bounding box center [785, 381] width 985 height 410
click at [1250, 439] on quentale-layouter at bounding box center [785, 381] width 985 height 410
click at [1226, 300] on quentale-photo at bounding box center [1170, 332] width 178 height 95
click at [1249, 336] on div at bounding box center [1258, 332] width 30 height 30
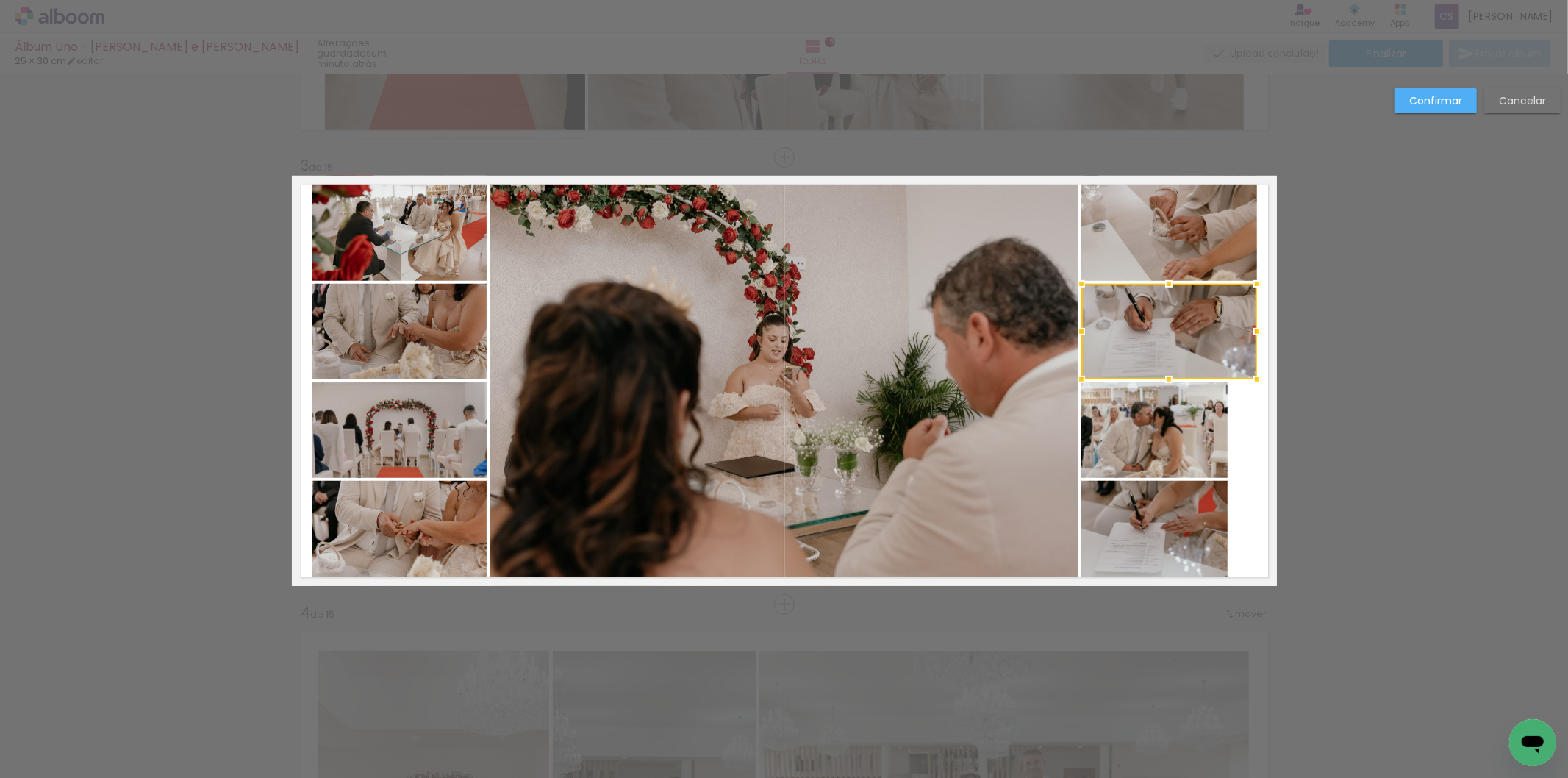
click at [1177, 435] on quentale-photo at bounding box center [1154, 430] width 146 height 95
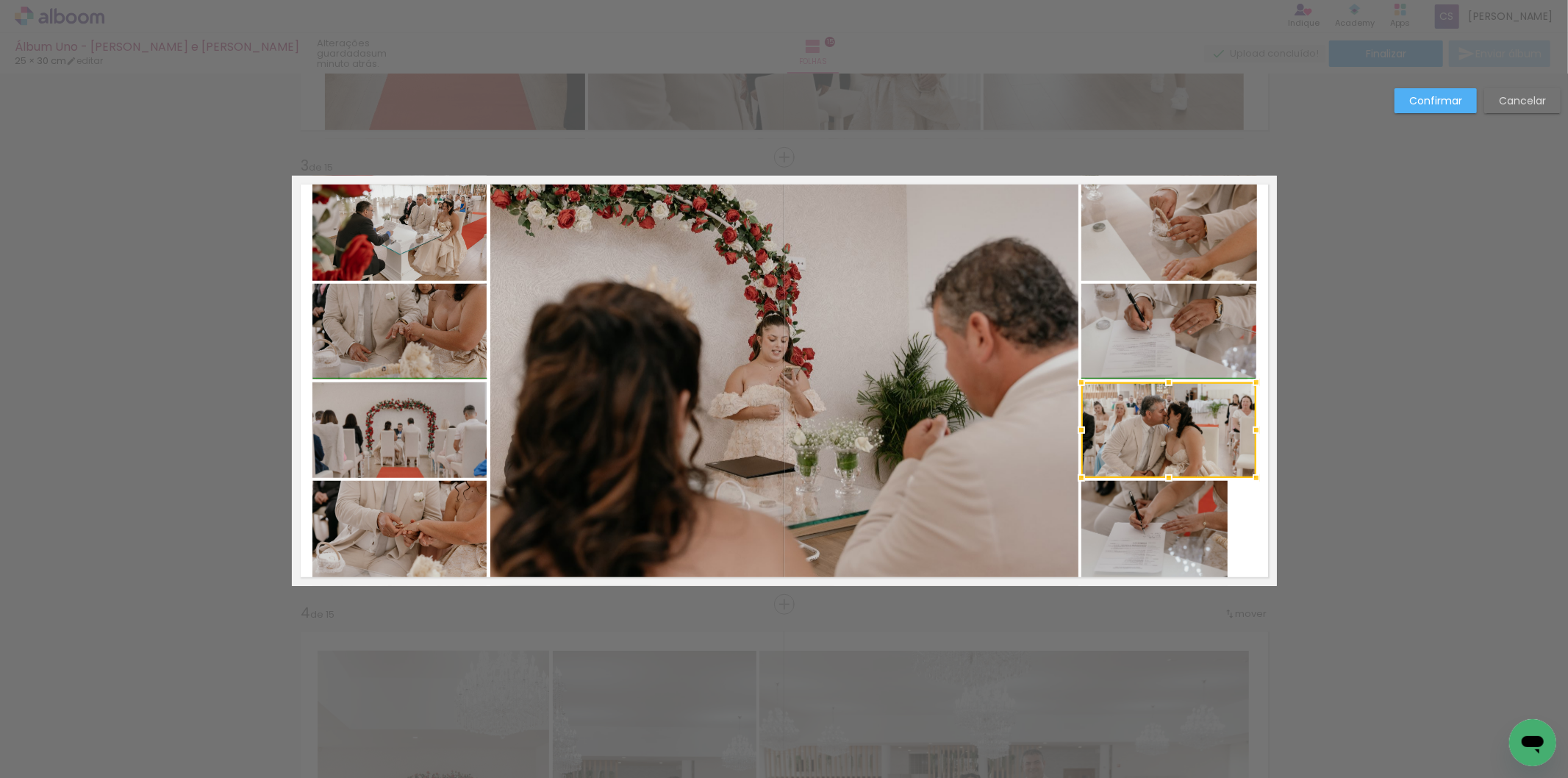
drag, startPoint x: 1230, startPoint y: 429, endPoint x: 1249, endPoint y: 431, distance: 19.1
click at [1249, 431] on div at bounding box center [1257, 430] width 30 height 30
click at [1249, 541] on quentale-layouter at bounding box center [785, 381] width 985 height 410
click at [1167, 529] on quentale-photo at bounding box center [1154, 533] width 146 height 105
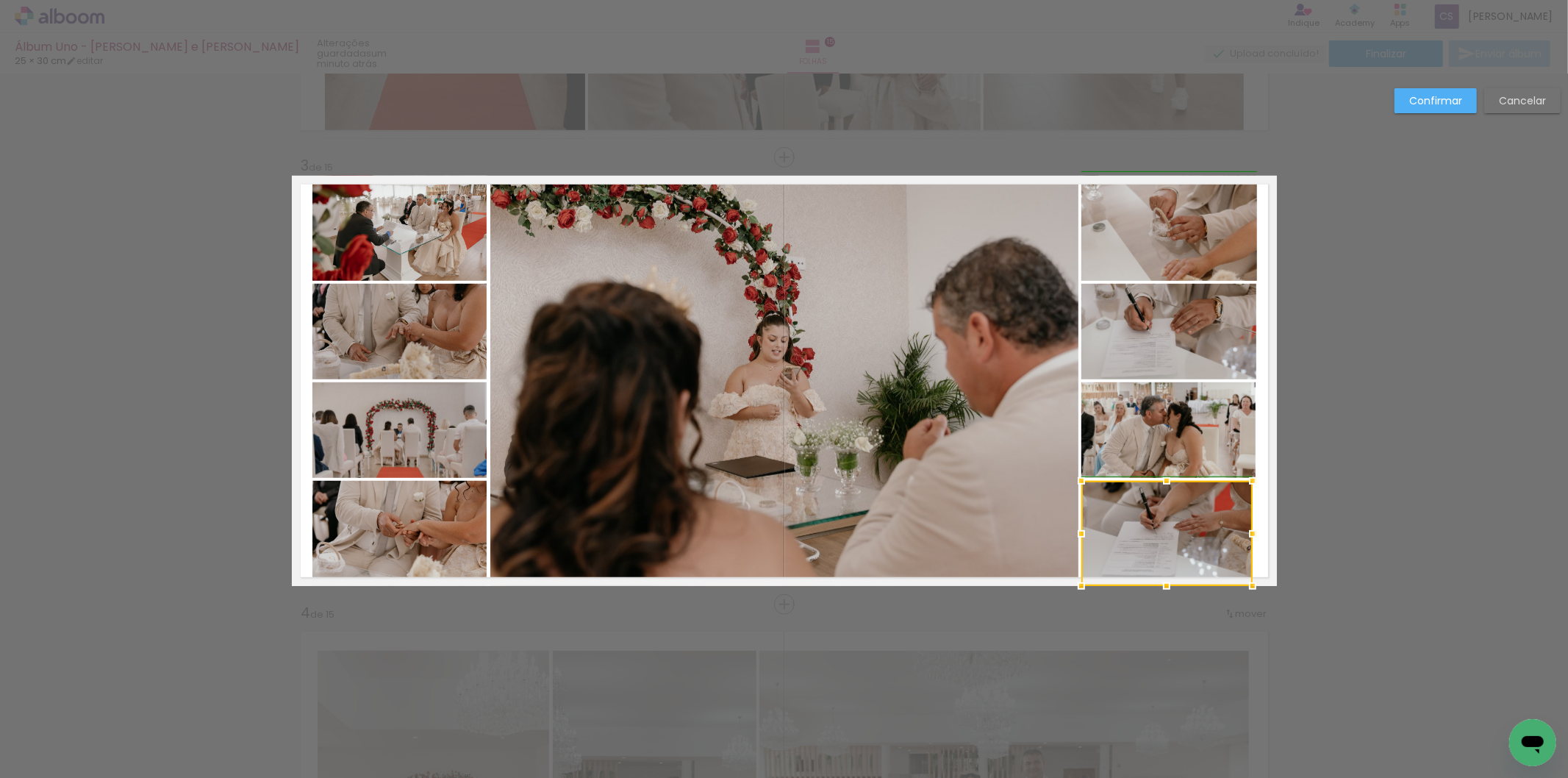
drag, startPoint x: 1230, startPoint y: 531, endPoint x: 1255, endPoint y: 527, distance: 25.3
click at [1255, 527] on div at bounding box center [1253, 533] width 30 height 30
click at [1259, 524] on quentale-layouter at bounding box center [785, 381] width 985 height 410
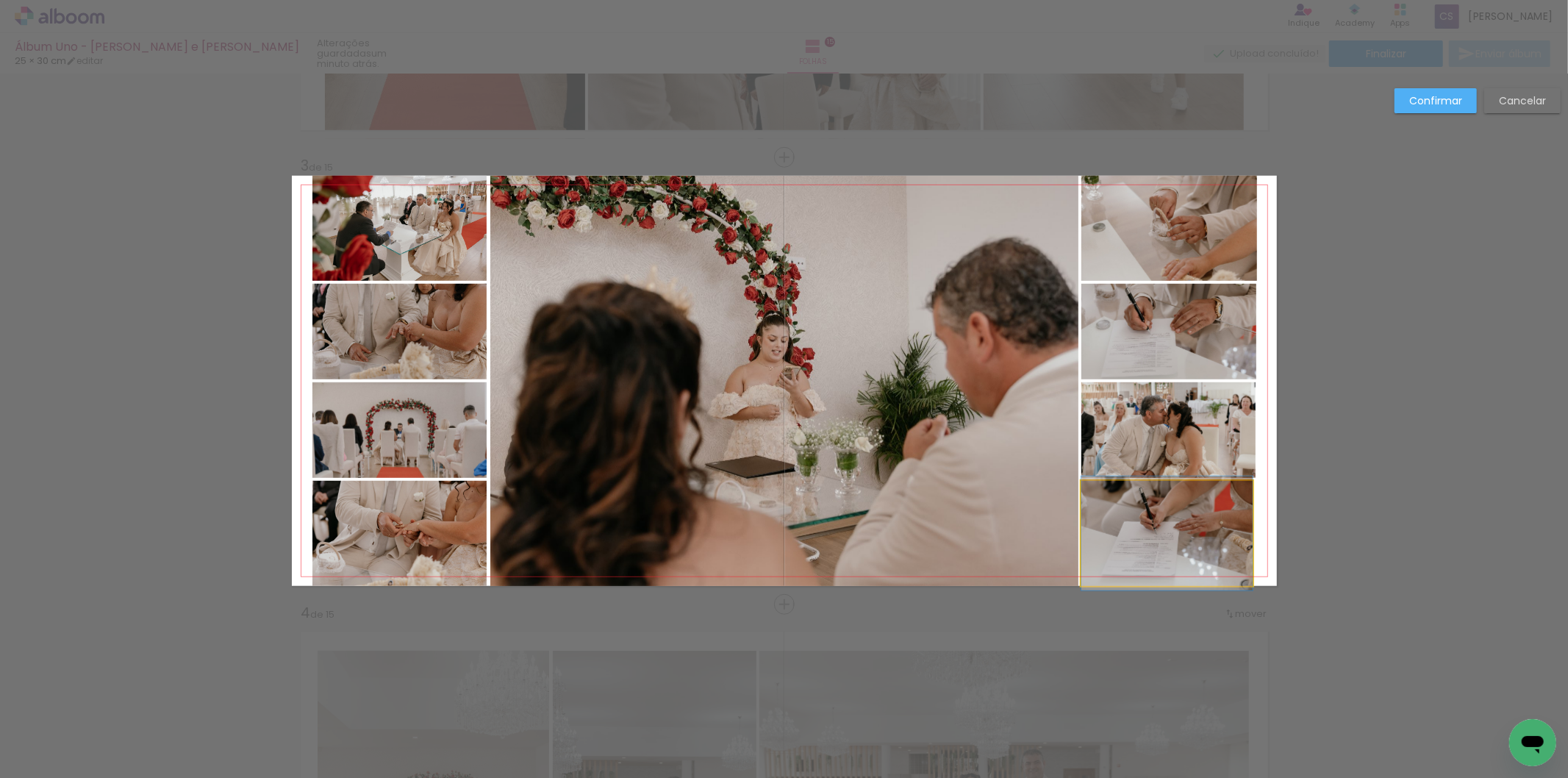
click at [1229, 515] on quentale-photo at bounding box center [1167, 533] width 172 height 105
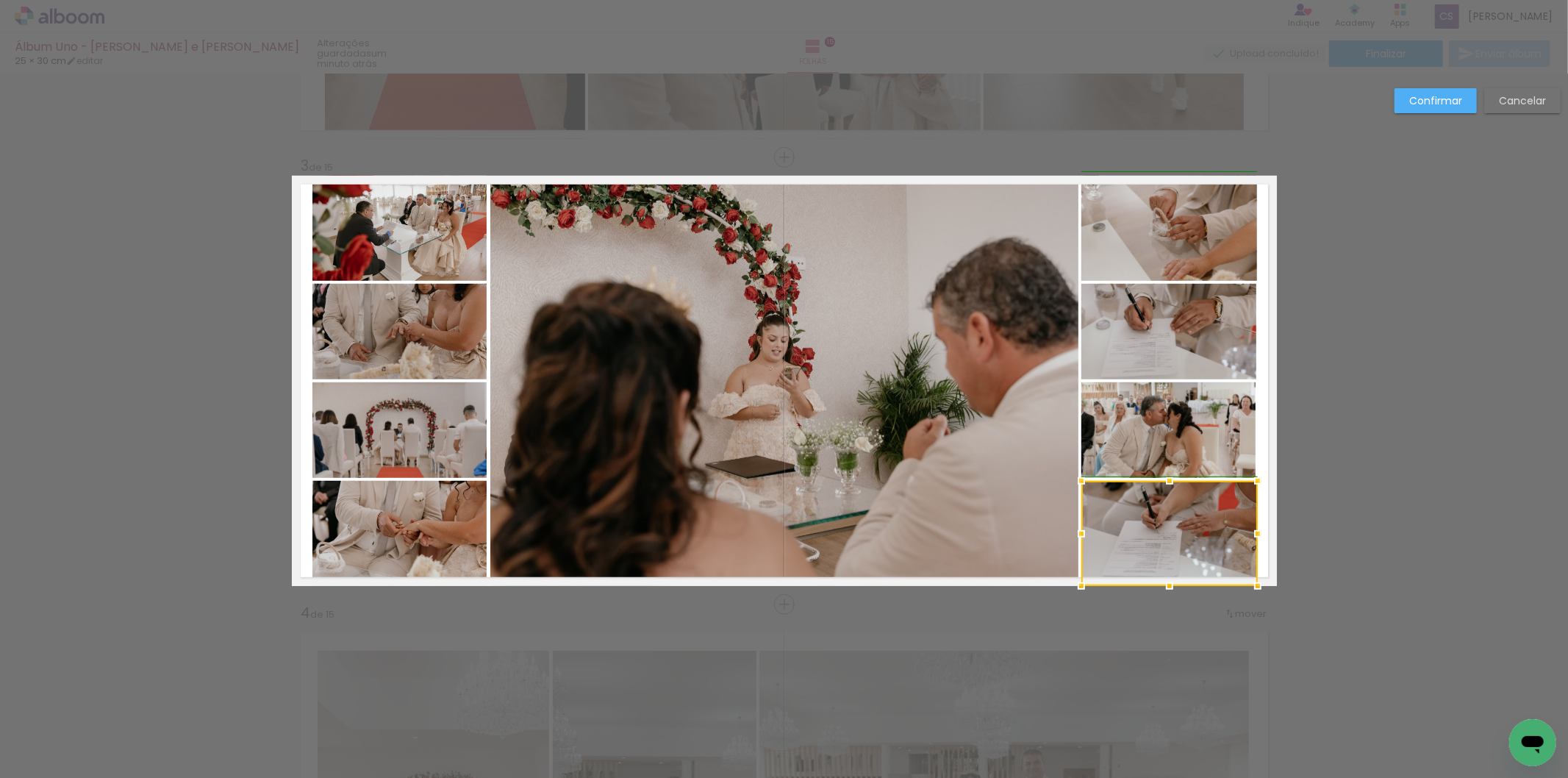
click at [1254, 531] on div at bounding box center [1259, 533] width 30 height 30
click at [1229, 442] on quentale-photo at bounding box center [1168, 430] width 175 height 95
click at [1244, 430] on div at bounding box center [1259, 430] width 30 height 30
click at [1206, 341] on quentale-photo at bounding box center [1169, 332] width 176 height 95
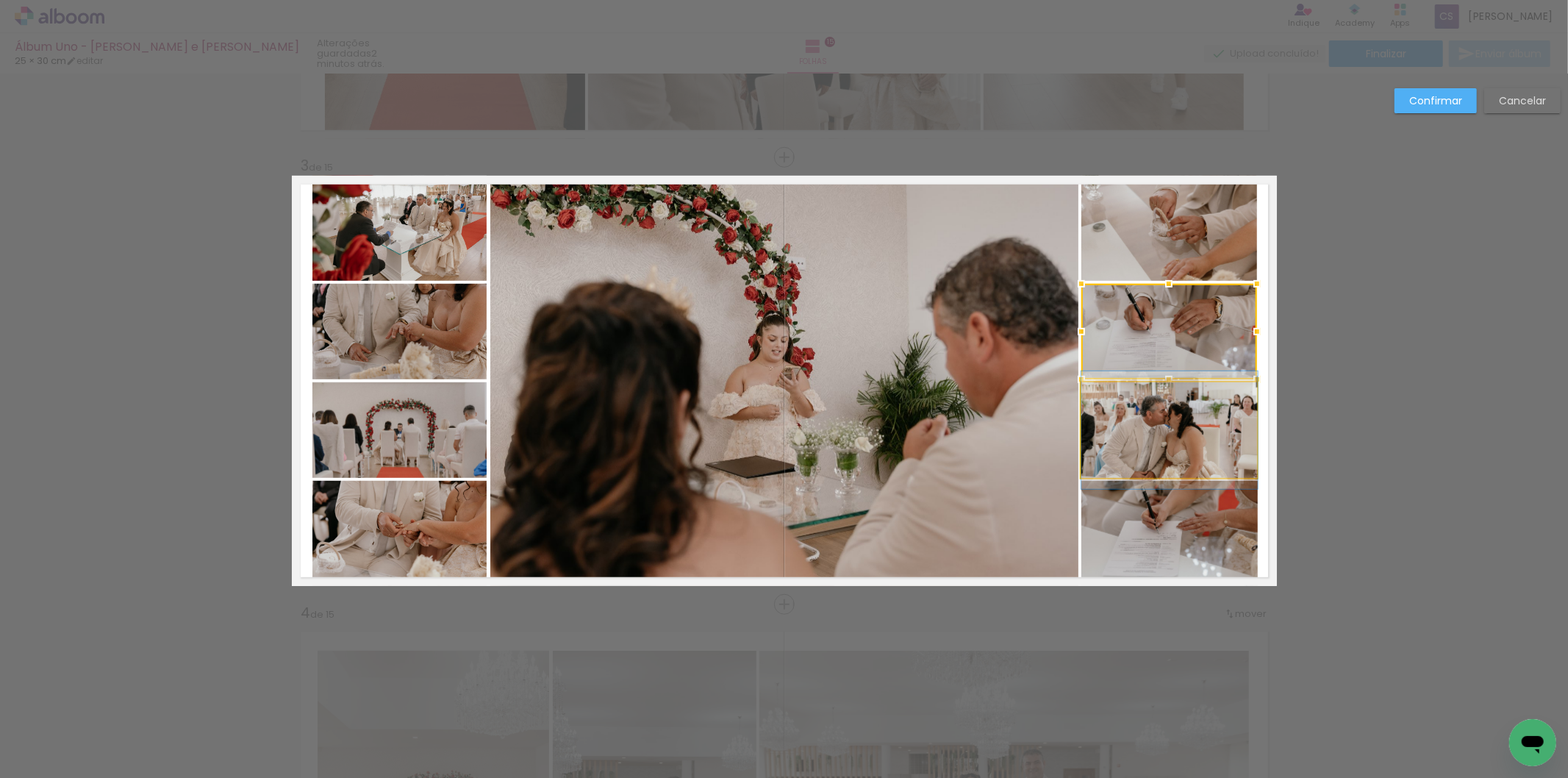
click at [1202, 447] on quentale-photo at bounding box center [1169, 430] width 177 height 95
click at [1164, 533] on quentale-photo at bounding box center [1169, 533] width 177 height 105
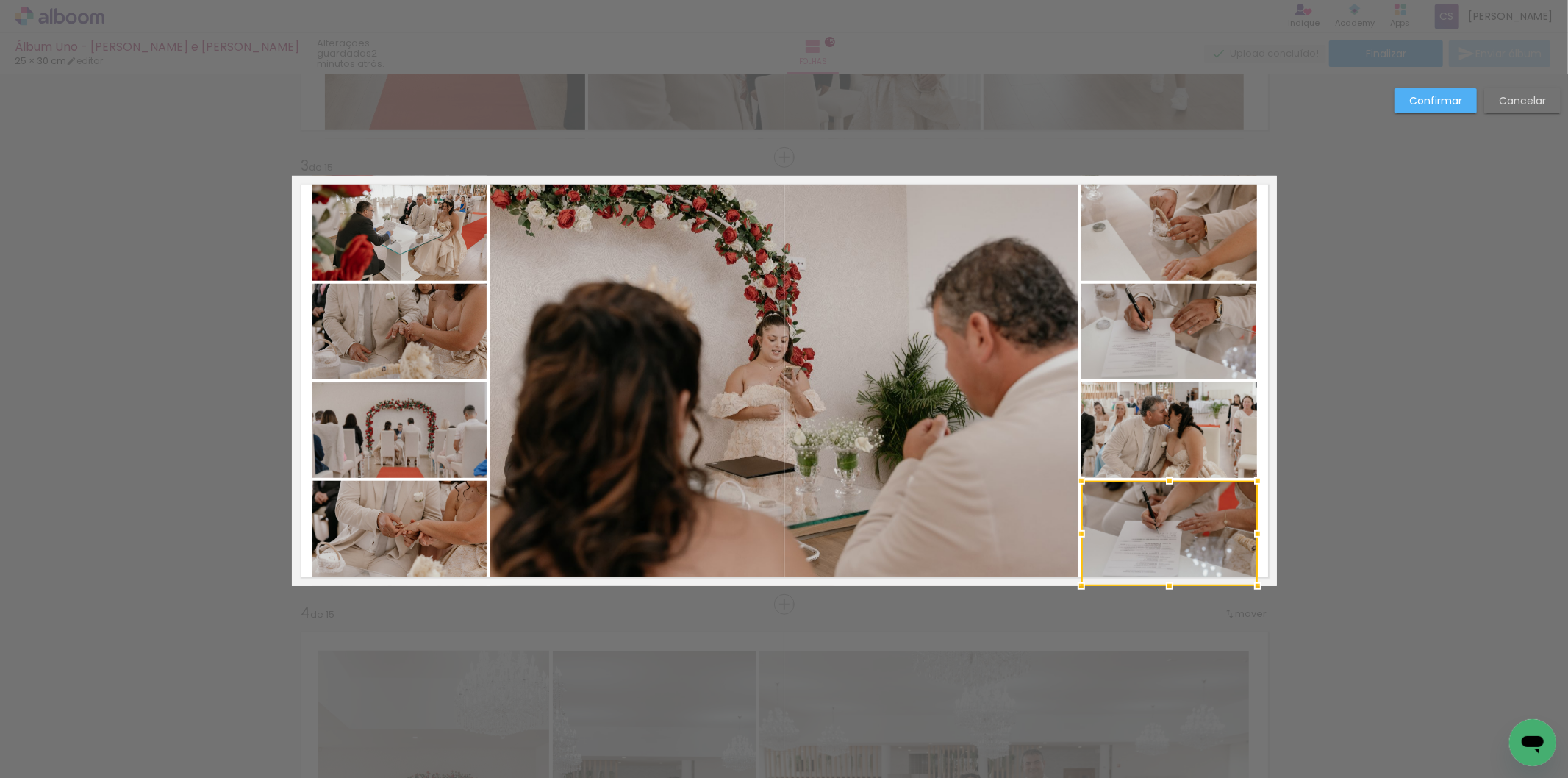
click at [0, 0] on slot "Confirmar" at bounding box center [0, 0] width 0 height 0
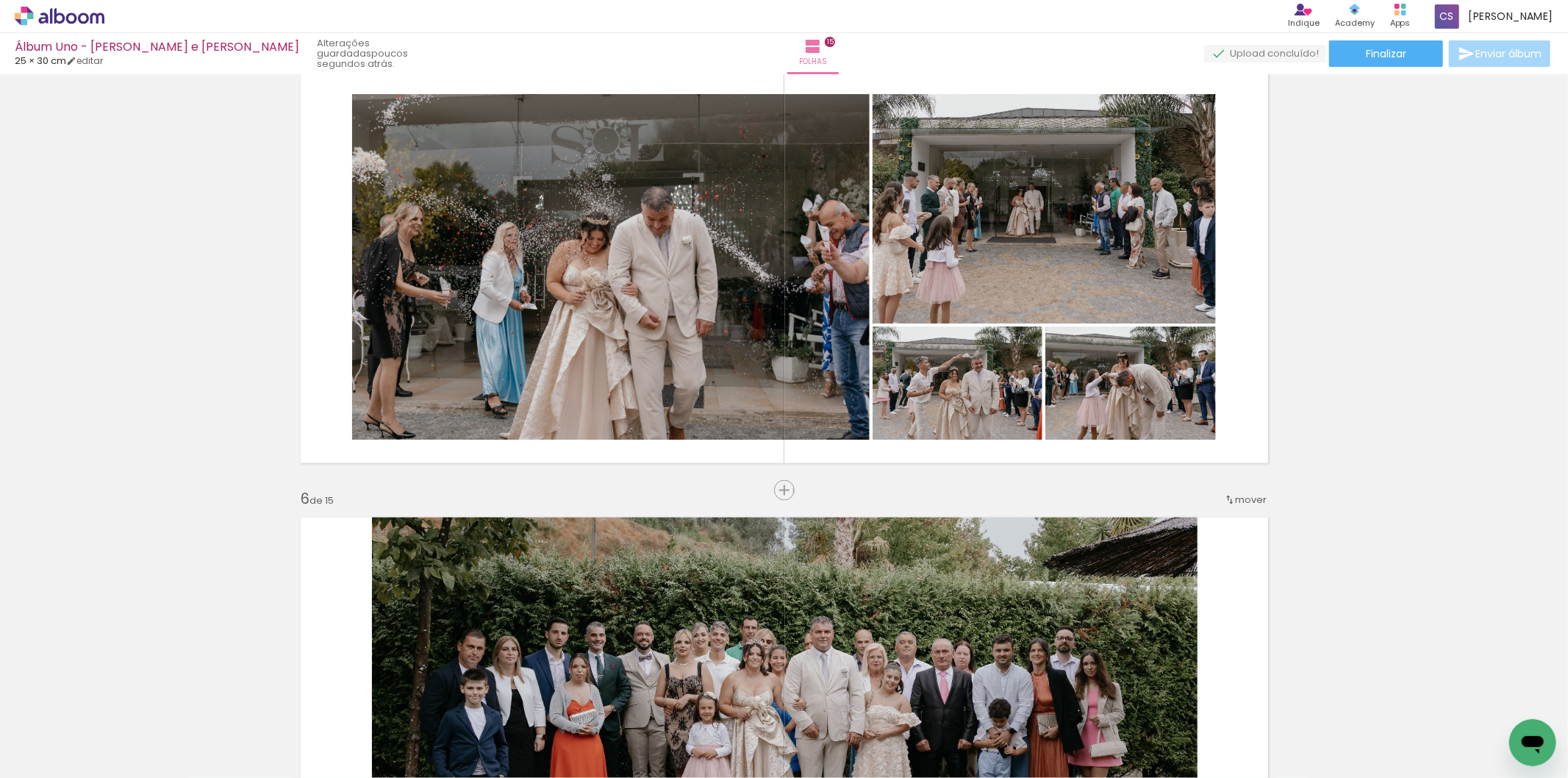
scroll to position [1815, 0]
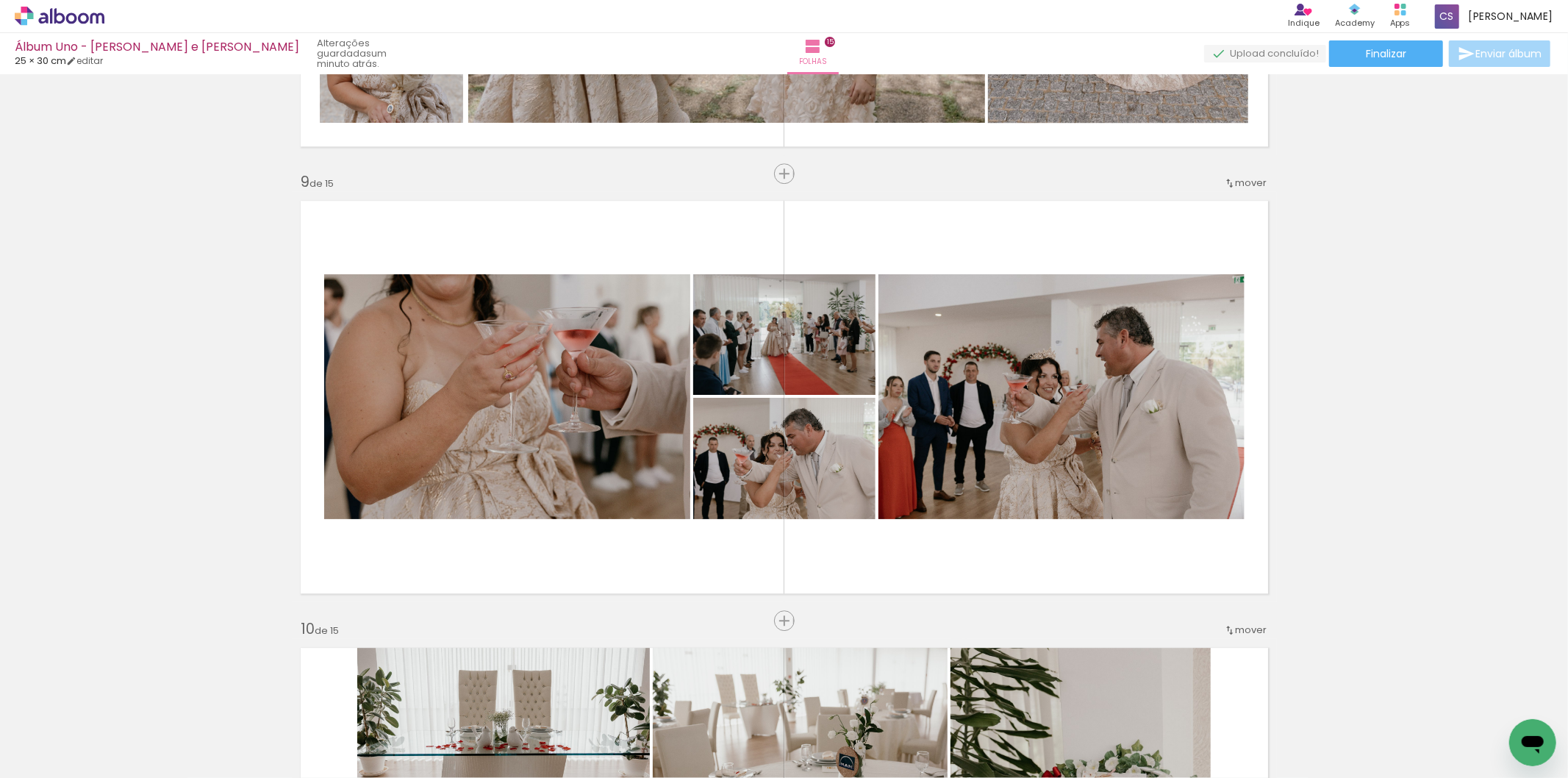
scroll to position [3503, 0]
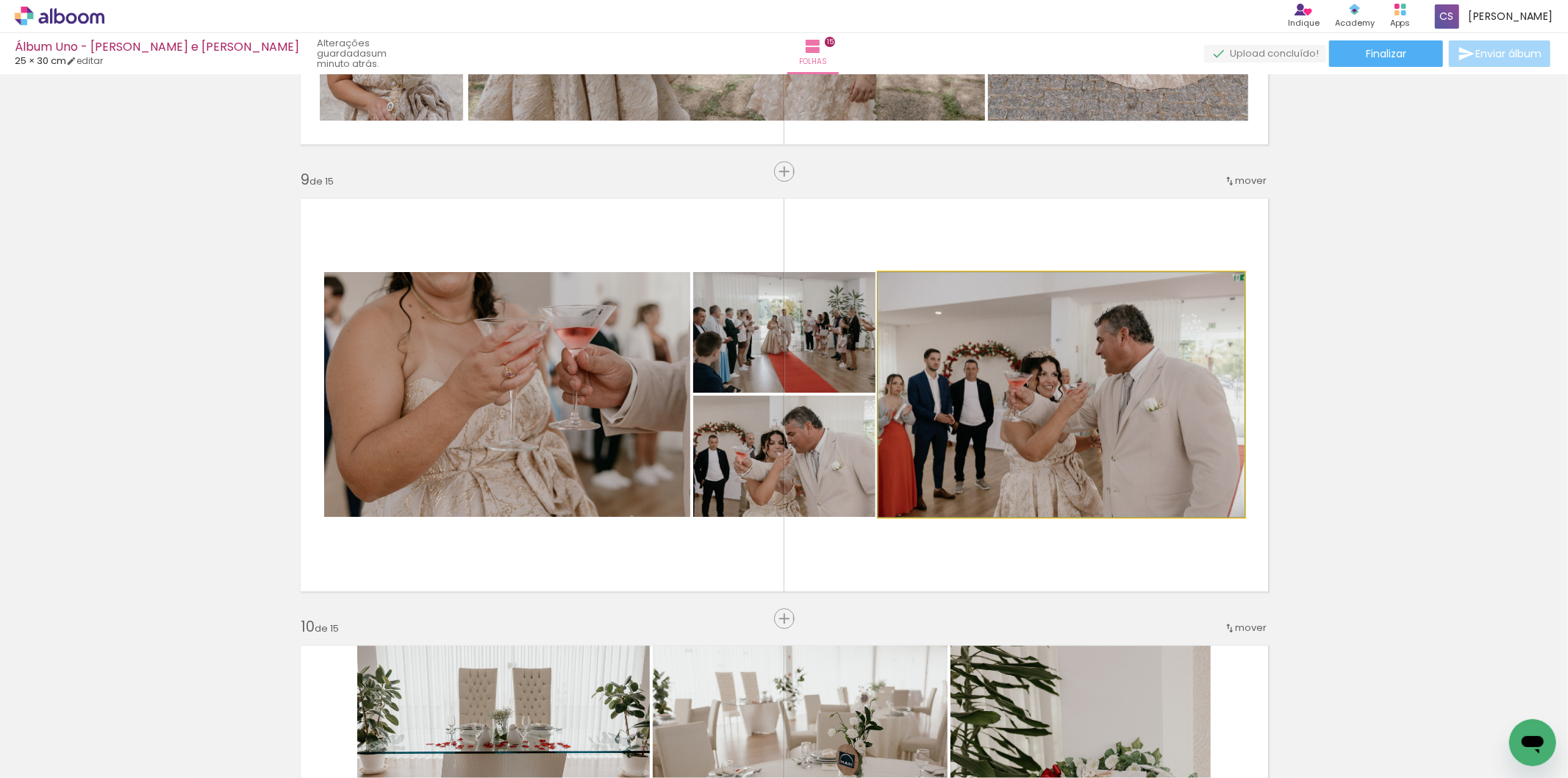
click at [1086, 382] on quentale-photo at bounding box center [1061, 394] width 366 height 245
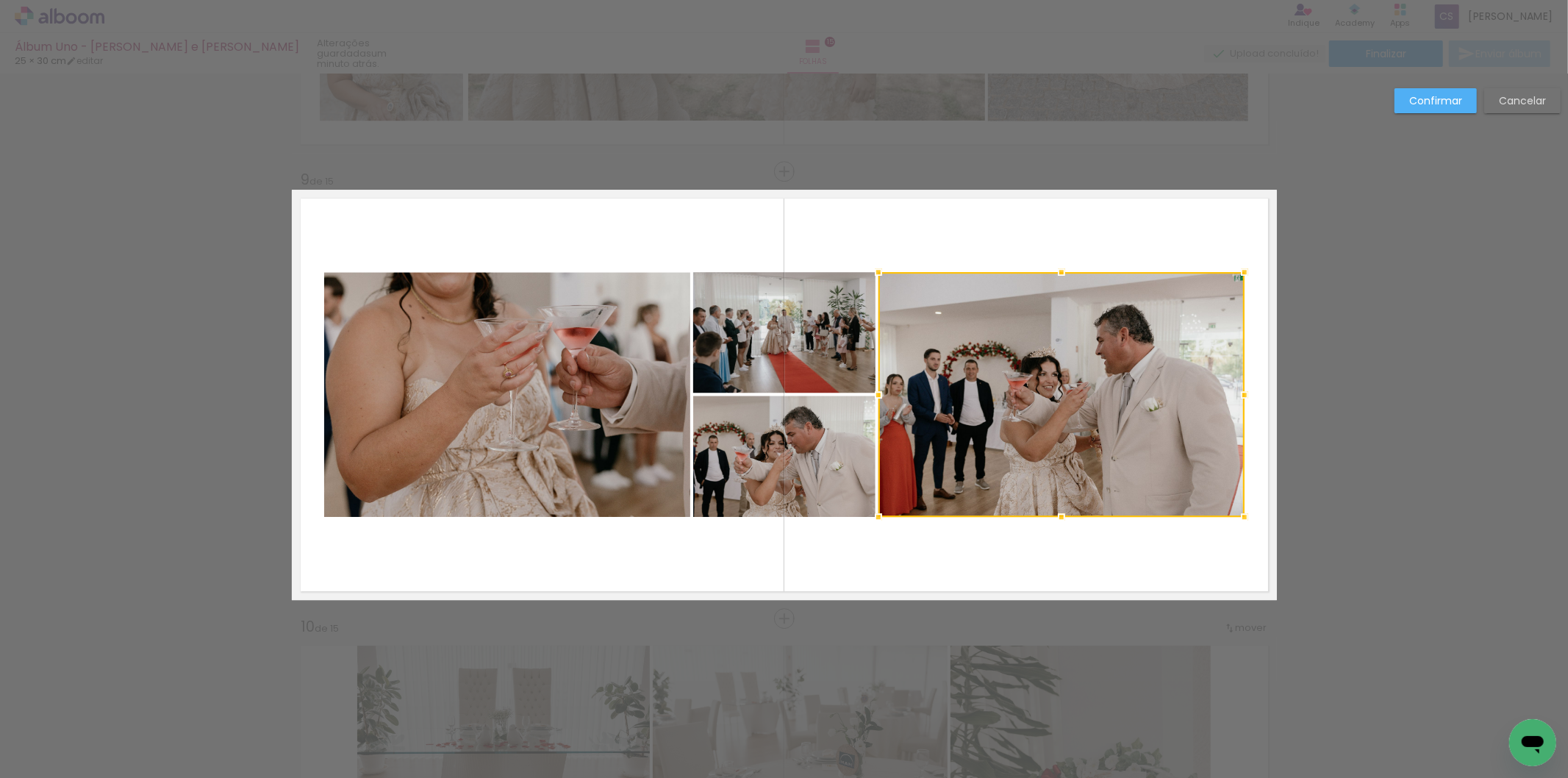
scroll to position [3517, 0]
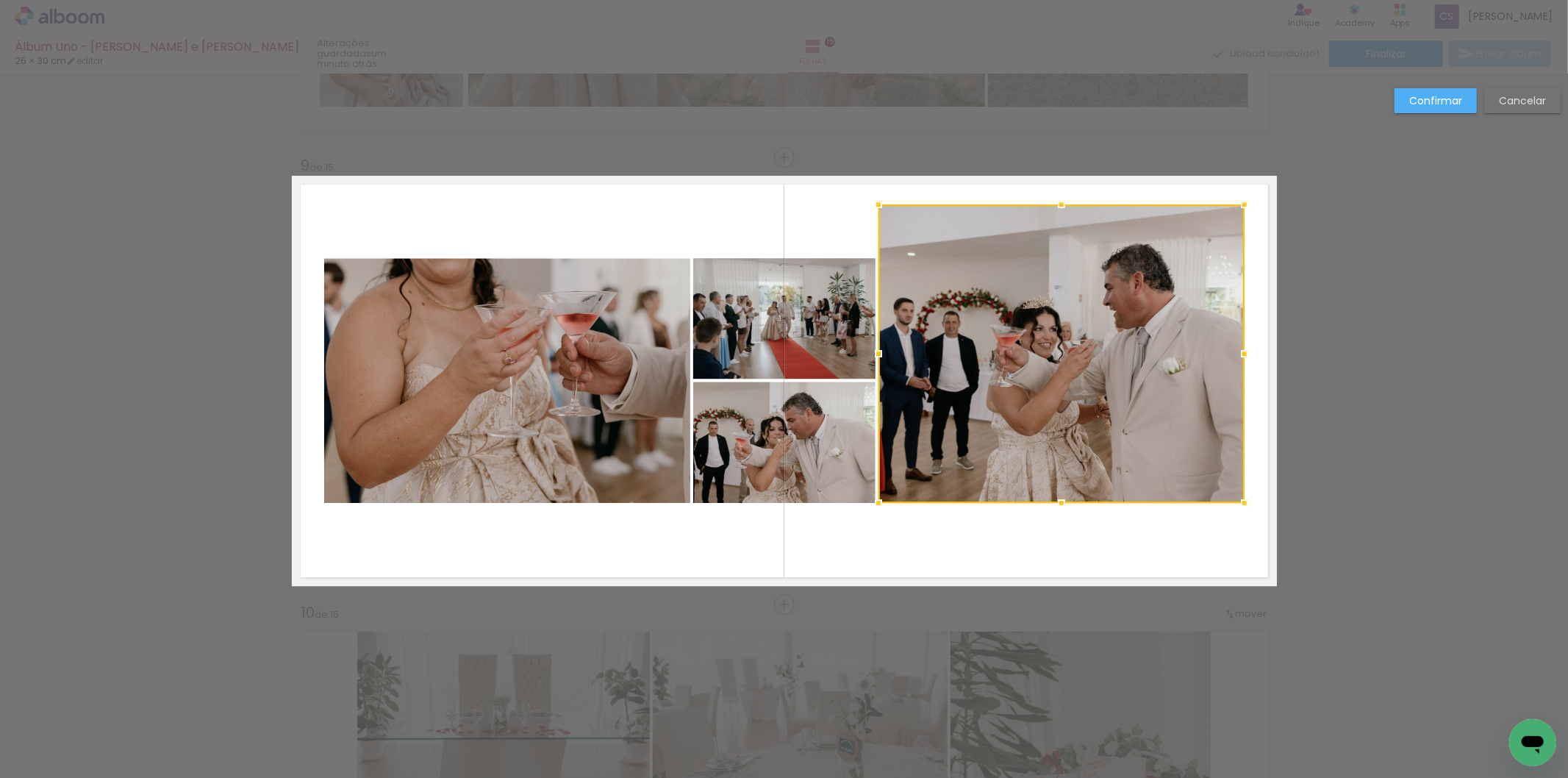
drag, startPoint x: 1054, startPoint y: 254, endPoint x: 1054, endPoint y: 200, distance: 54.0
click at [1054, 200] on div at bounding box center [1061, 204] width 30 height 30
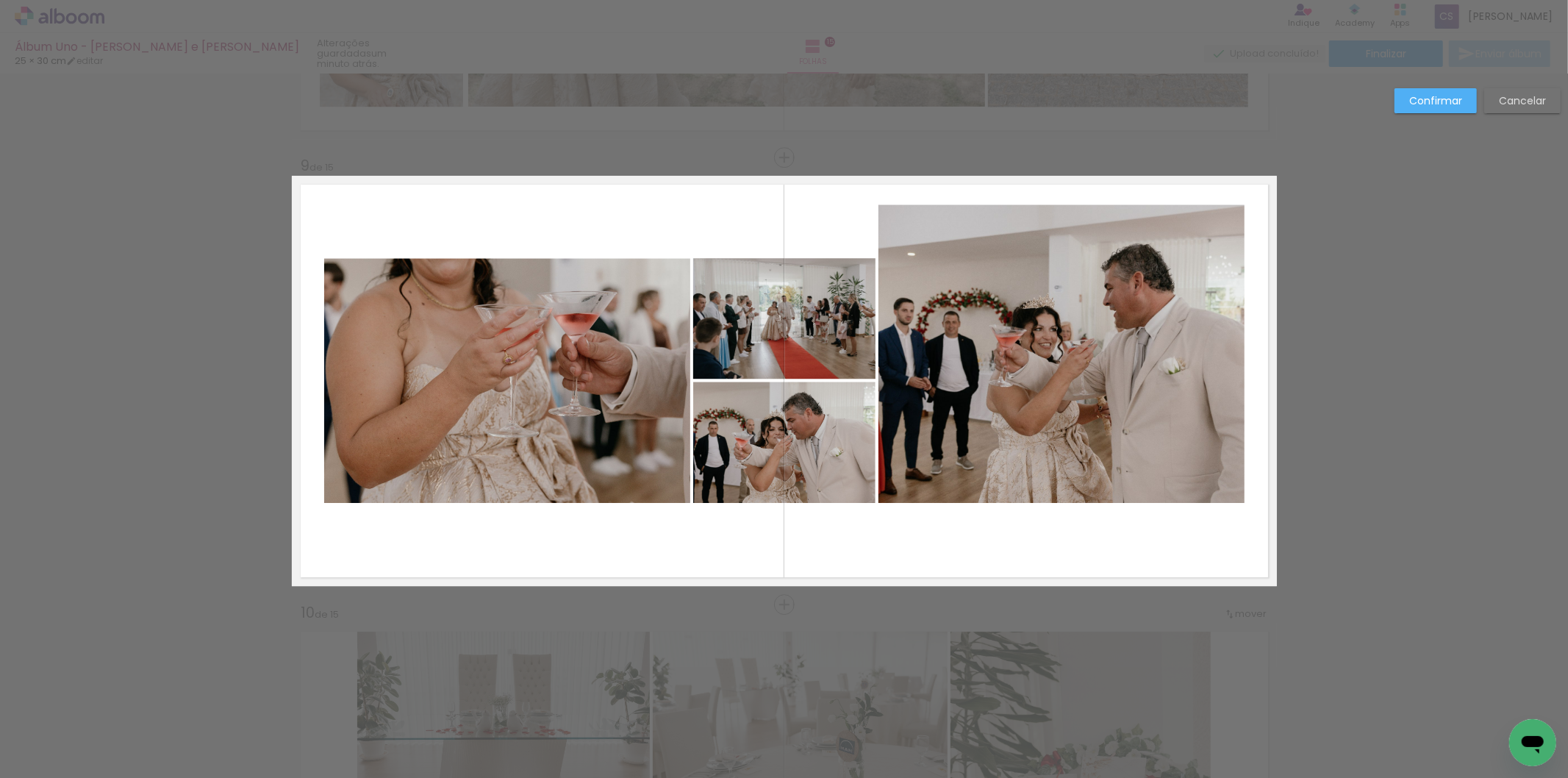
click at [1048, 481] on quentale-photo at bounding box center [1061, 354] width 366 height 299
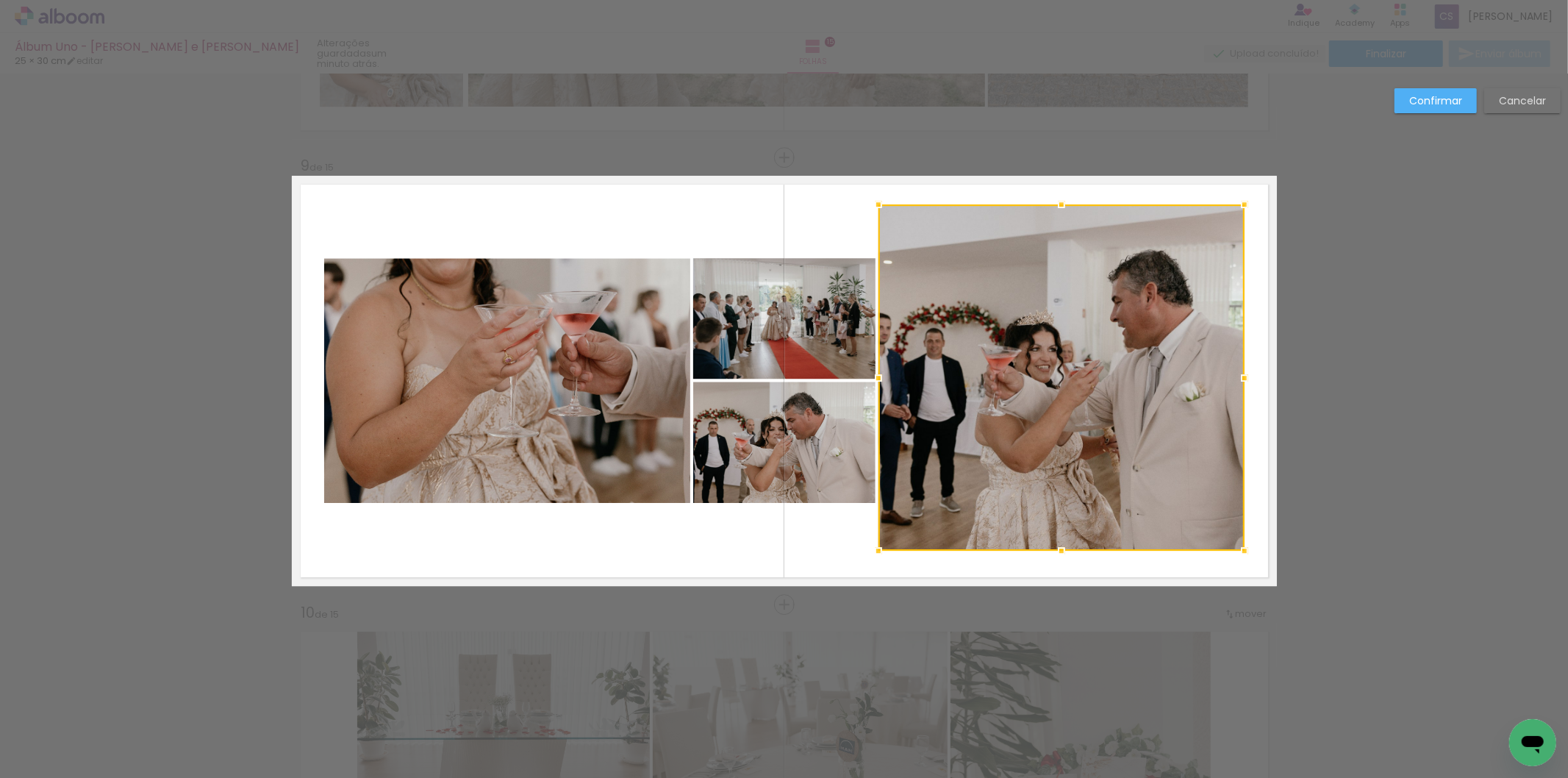
drag, startPoint x: 1056, startPoint y: 517, endPoint x: 1063, endPoint y: 546, distance: 29.8
click at [1063, 546] on div at bounding box center [1061, 551] width 30 height 30
click at [387, 292] on quentale-photo at bounding box center [507, 380] width 366 height 245
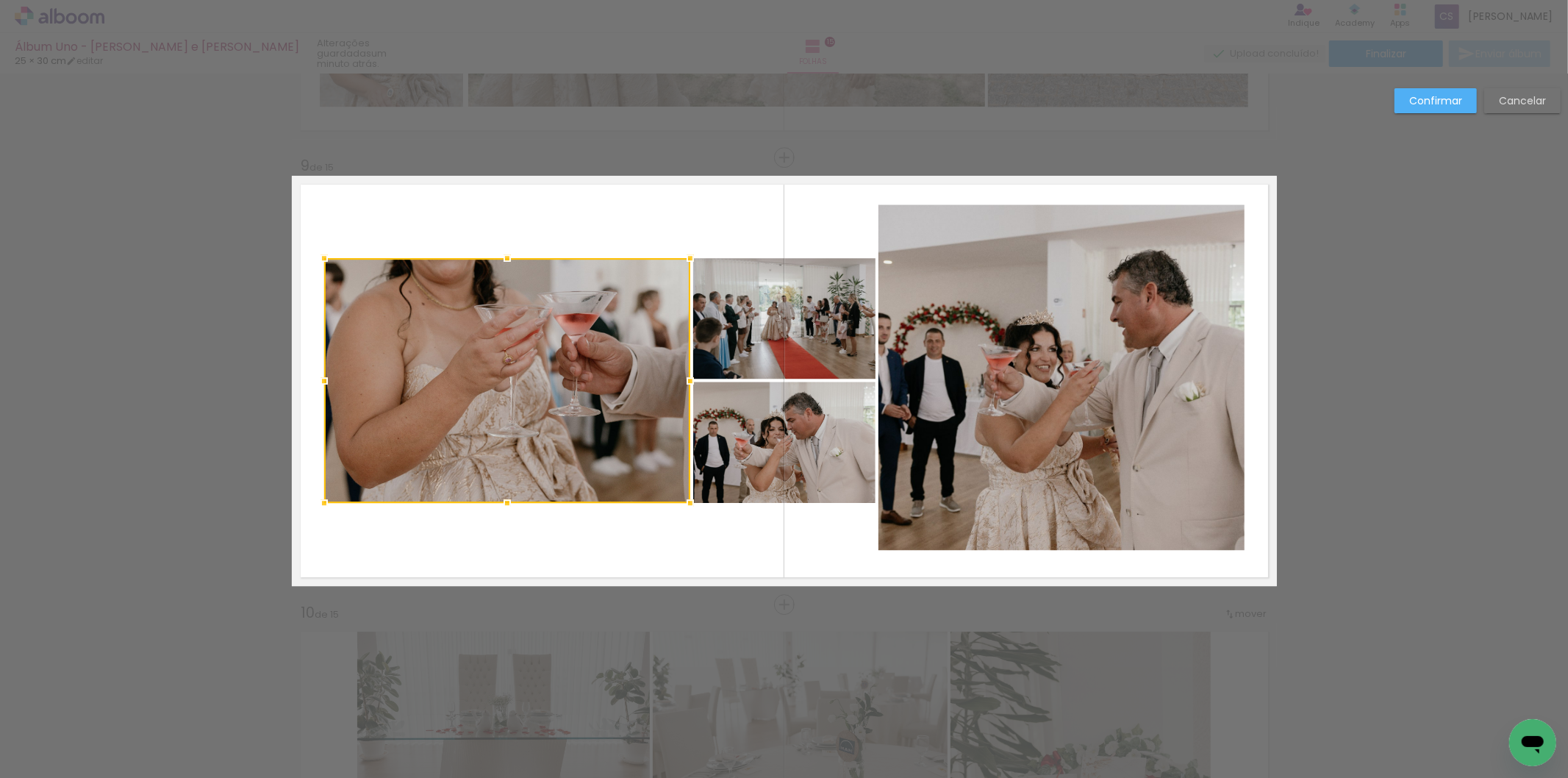
click at [824, 288] on quentale-photo at bounding box center [785, 318] width 182 height 121
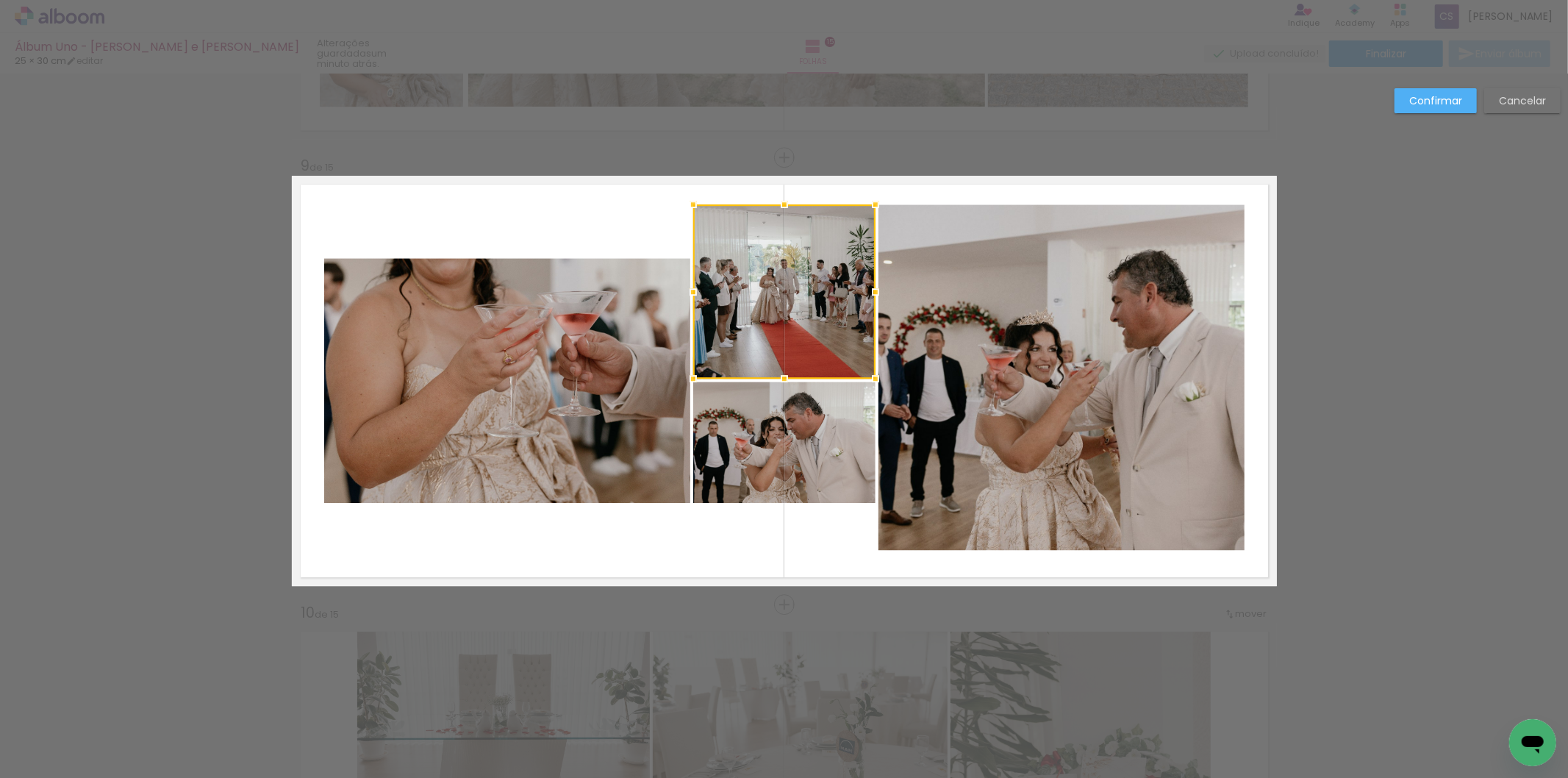
drag, startPoint x: 776, startPoint y: 253, endPoint x: 777, endPoint y: 199, distance: 54.0
click at [777, 199] on div at bounding box center [785, 204] width 30 height 30
click at [611, 229] on quentale-layouter at bounding box center [785, 381] width 985 height 410
click at [820, 493] on quentale-photo at bounding box center [785, 442] width 182 height 121
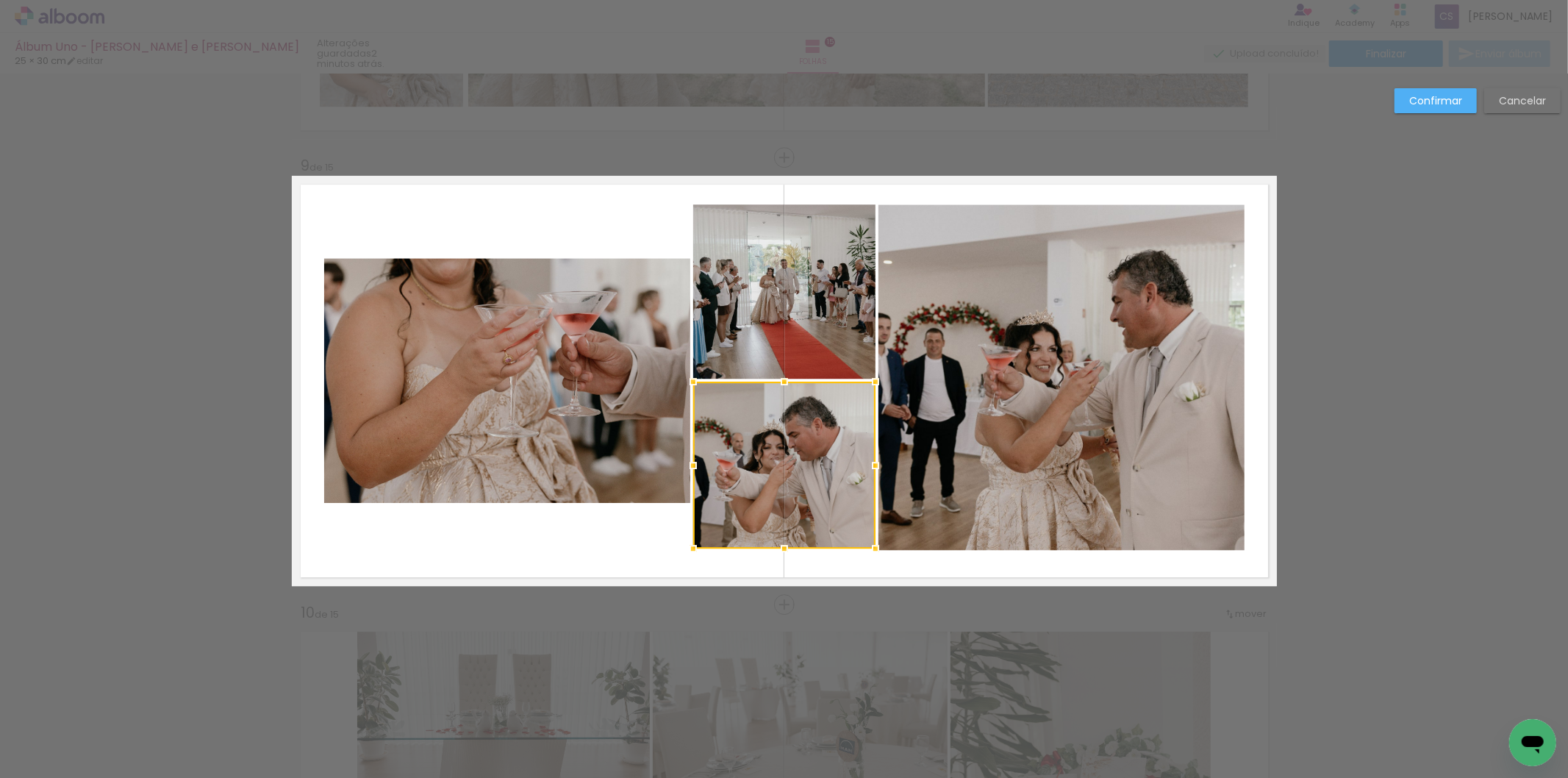
drag, startPoint x: 773, startPoint y: 503, endPoint x: 774, endPoint y: 548, distance: 45.0
click at [774, 548] on div at bounding box center [785, 548] width 30 height 30
click at [787, 537] on quentale-photo at bounding box center [785, 465] width 182 height 167
click at [778, 547] on div at bounding box center [785, 548] width 30 height 30
click at [832, 560] on quentale-layouter at bounding box center [785, 381] width 985 height 410
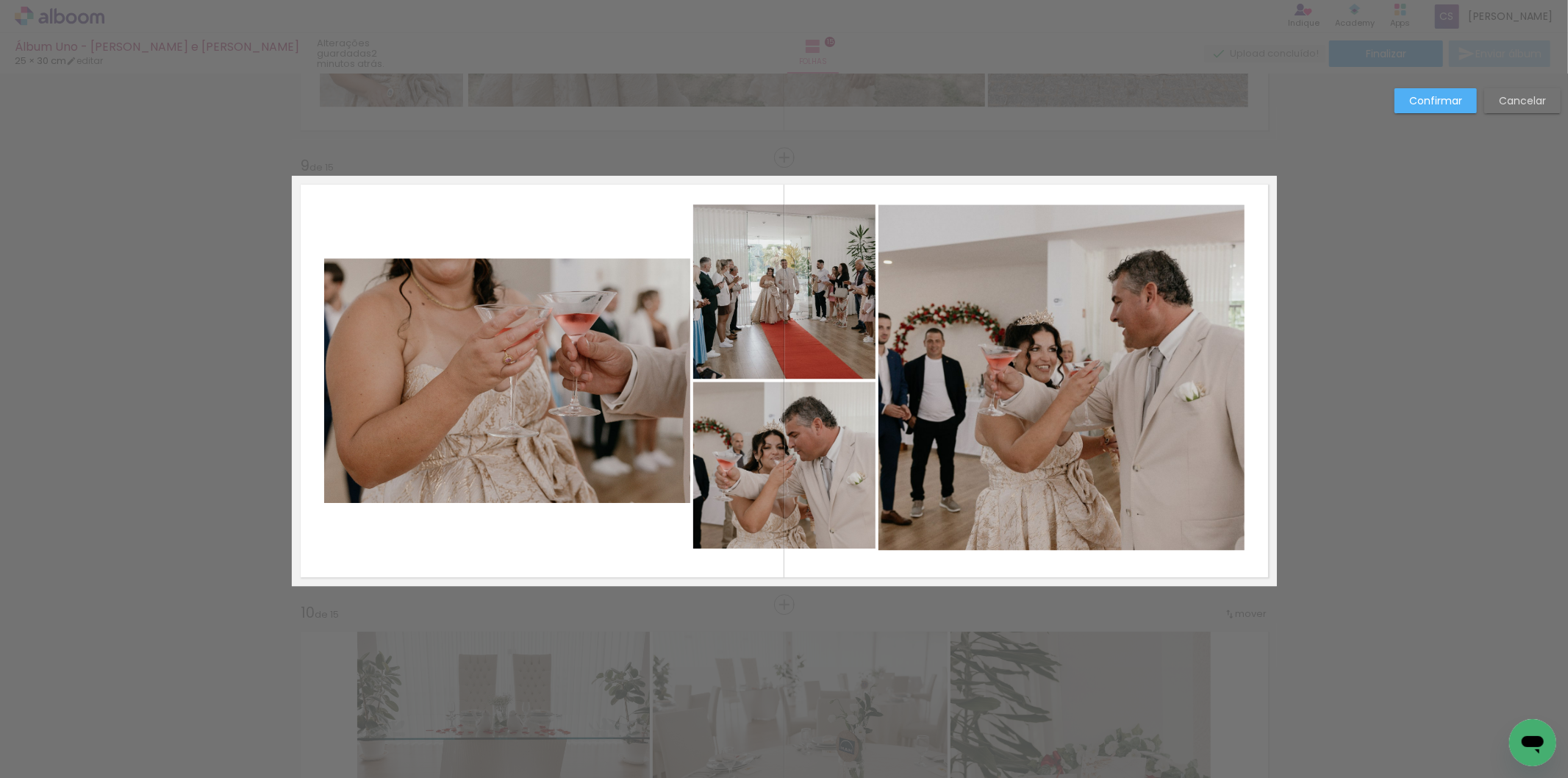
click at [398, 405] on quentale-photo at bounding box center [507, 380] width 366 height 245
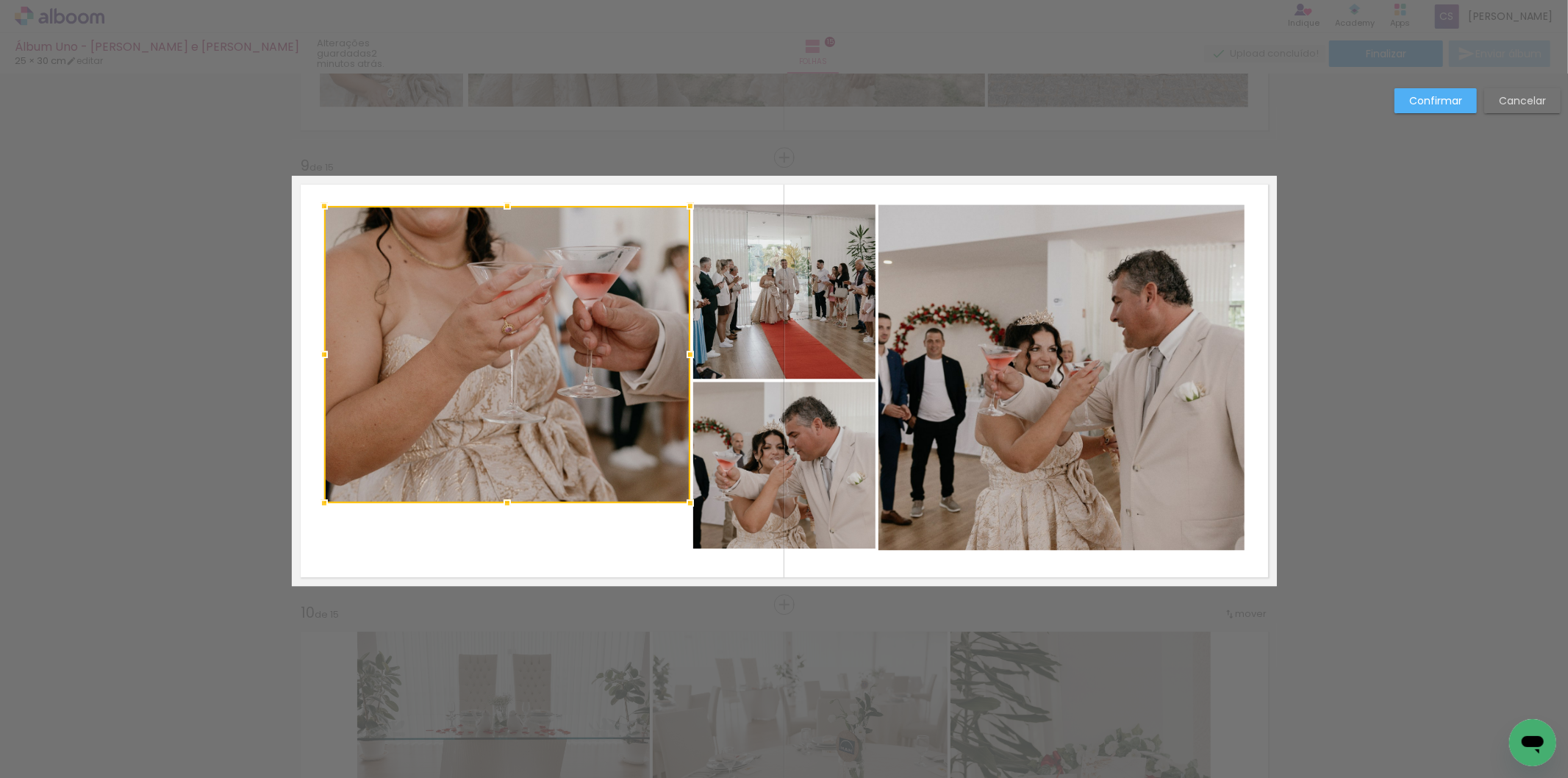
drag, startPoint x: 500, startPoint y: 261, endPoint x: 498, endPoint y: 208, distance: 53.0
click at [498, 208] on div at bounding box center [507, 206] width 30 height 30
click at [604, 197] on quentale-layouter at bounding box center [785, 381] width 985 height 410
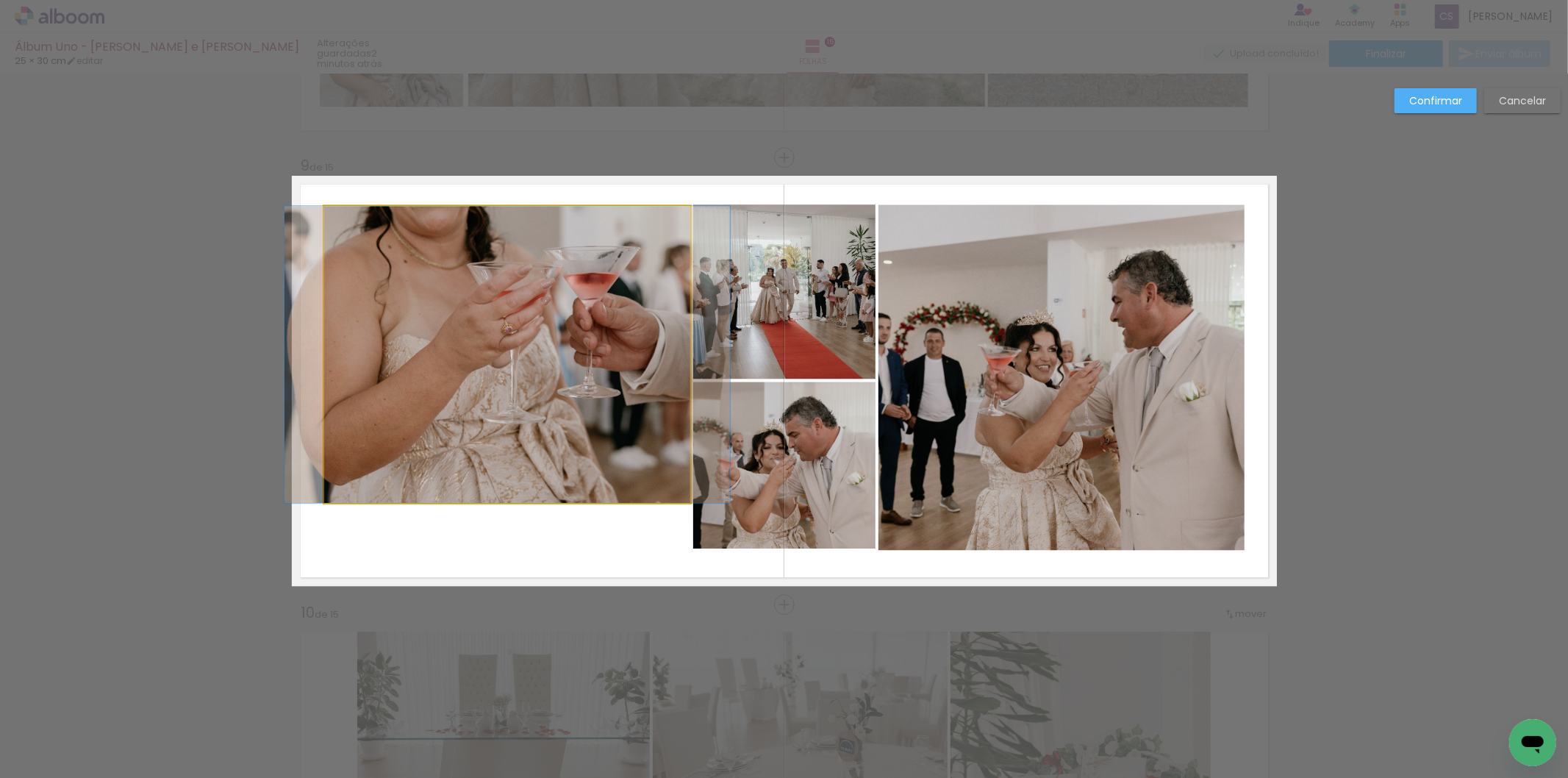
click at [517, 206] on quentale-photo at bounding box center [507, 355] width 366 height 297
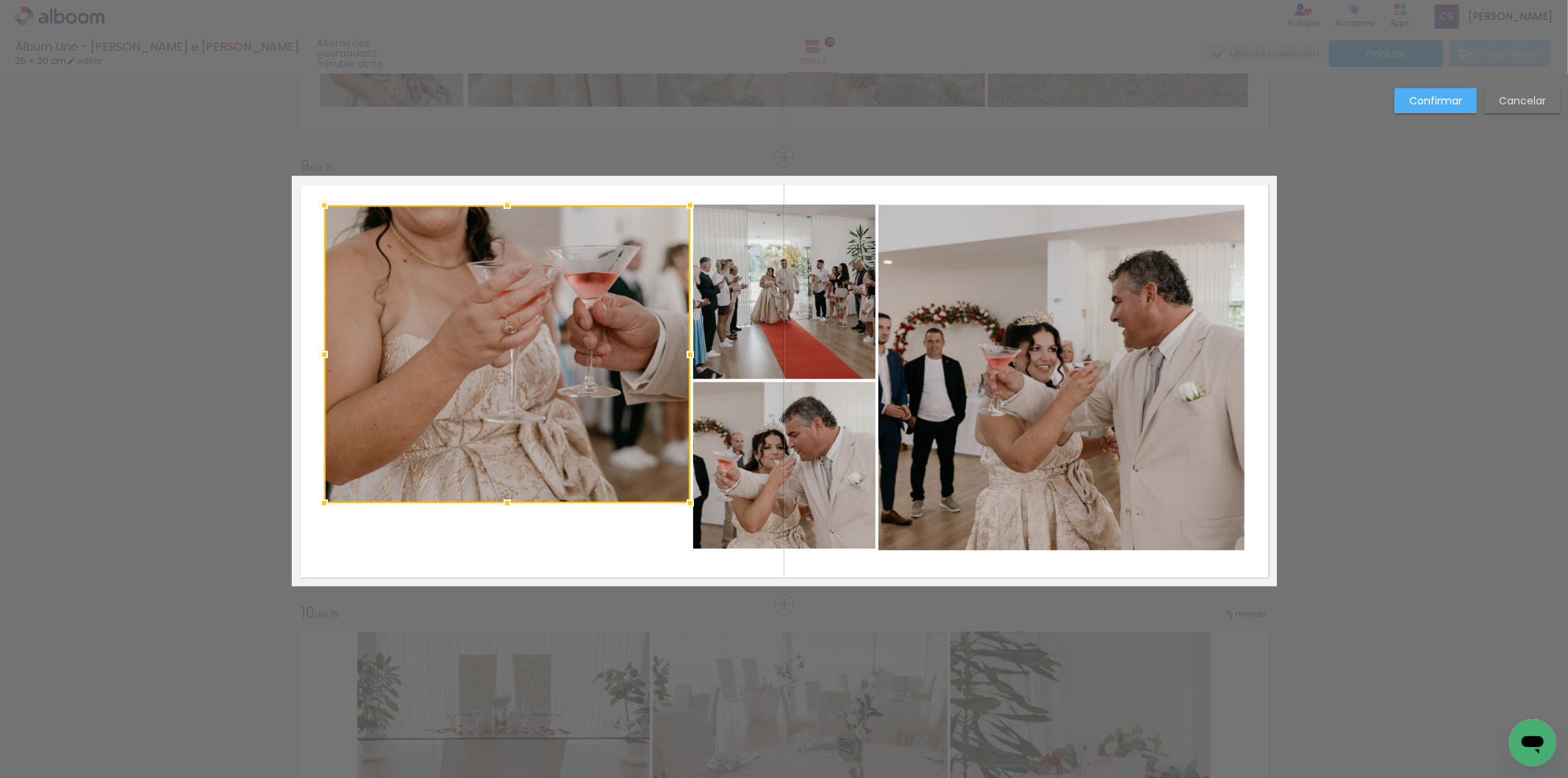
click at [498, 204] on div at bounding box center [507, 205] width 30 height 30
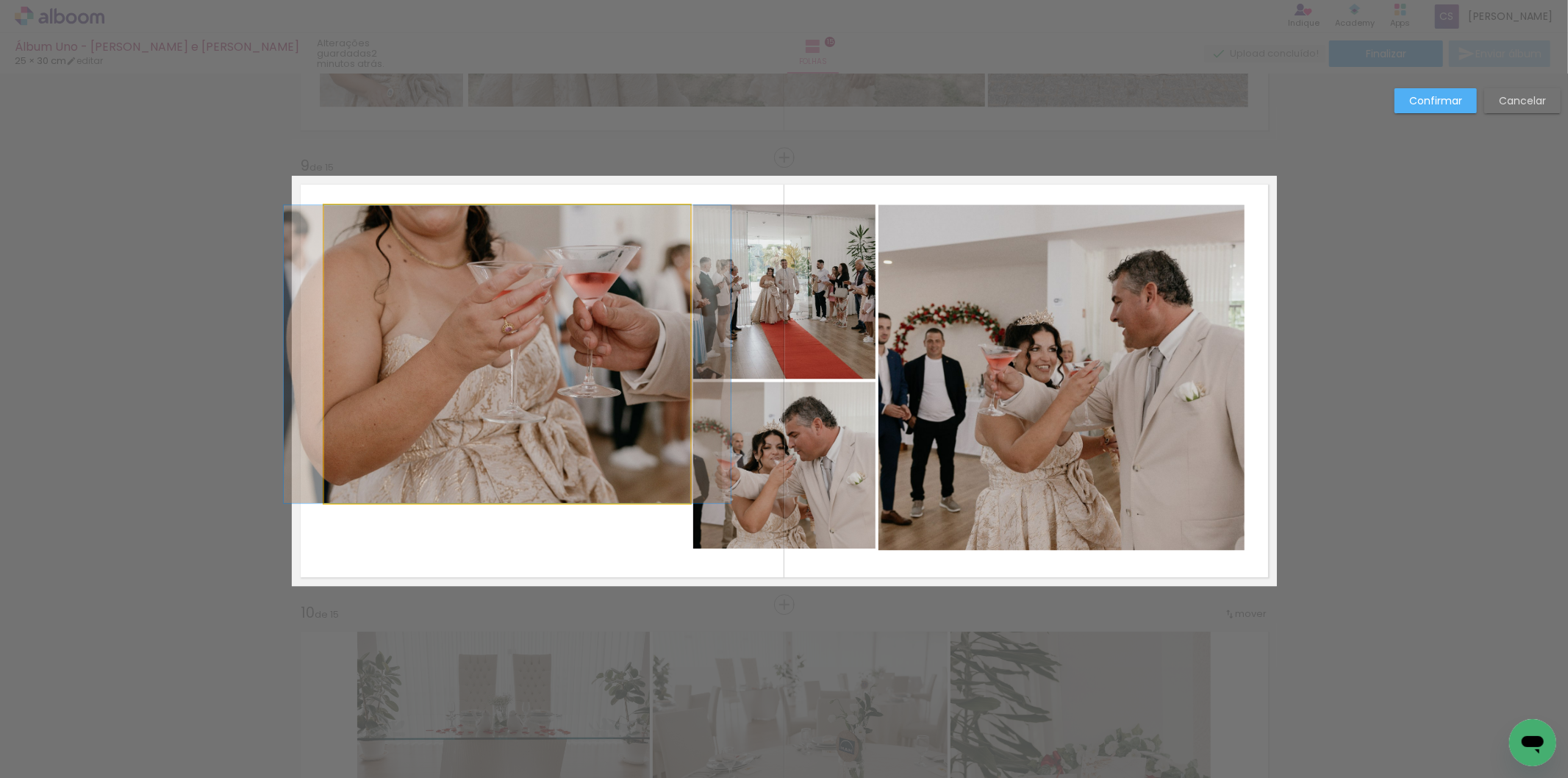
click at [511, 474] on quentale-photo at bounding box center [507, 354] width 366 height 298
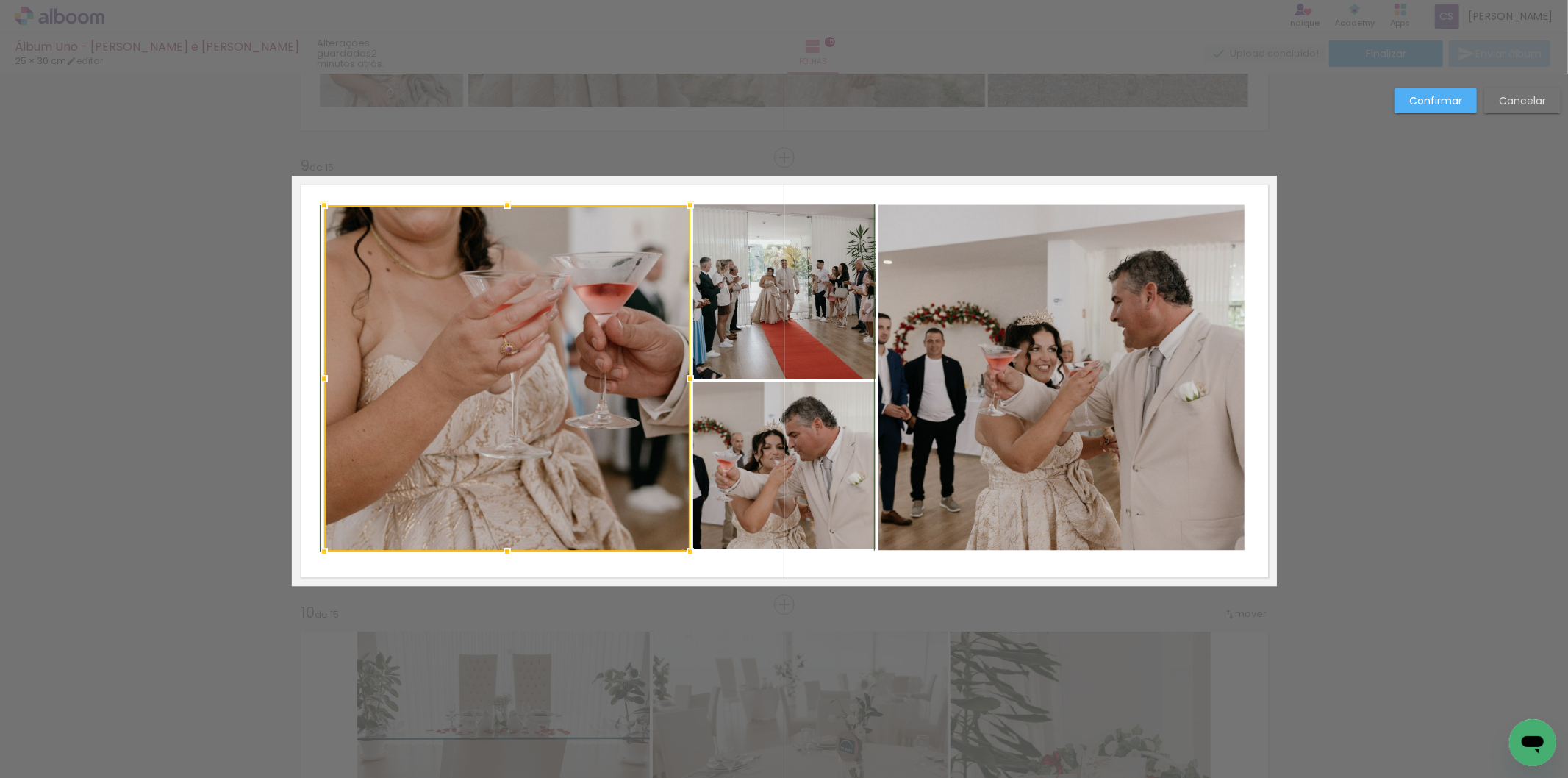
drag, startPoint x: 496, startPoint y: 504, endPoint x: 496, endPoint y: 547, distance: 43.0
click at [496, 547] on div at bounding box center [507, 551] width 30 height 30
click at [681, 581] on quentale-layouter at bounding box center [785, 381] width 985 height 410
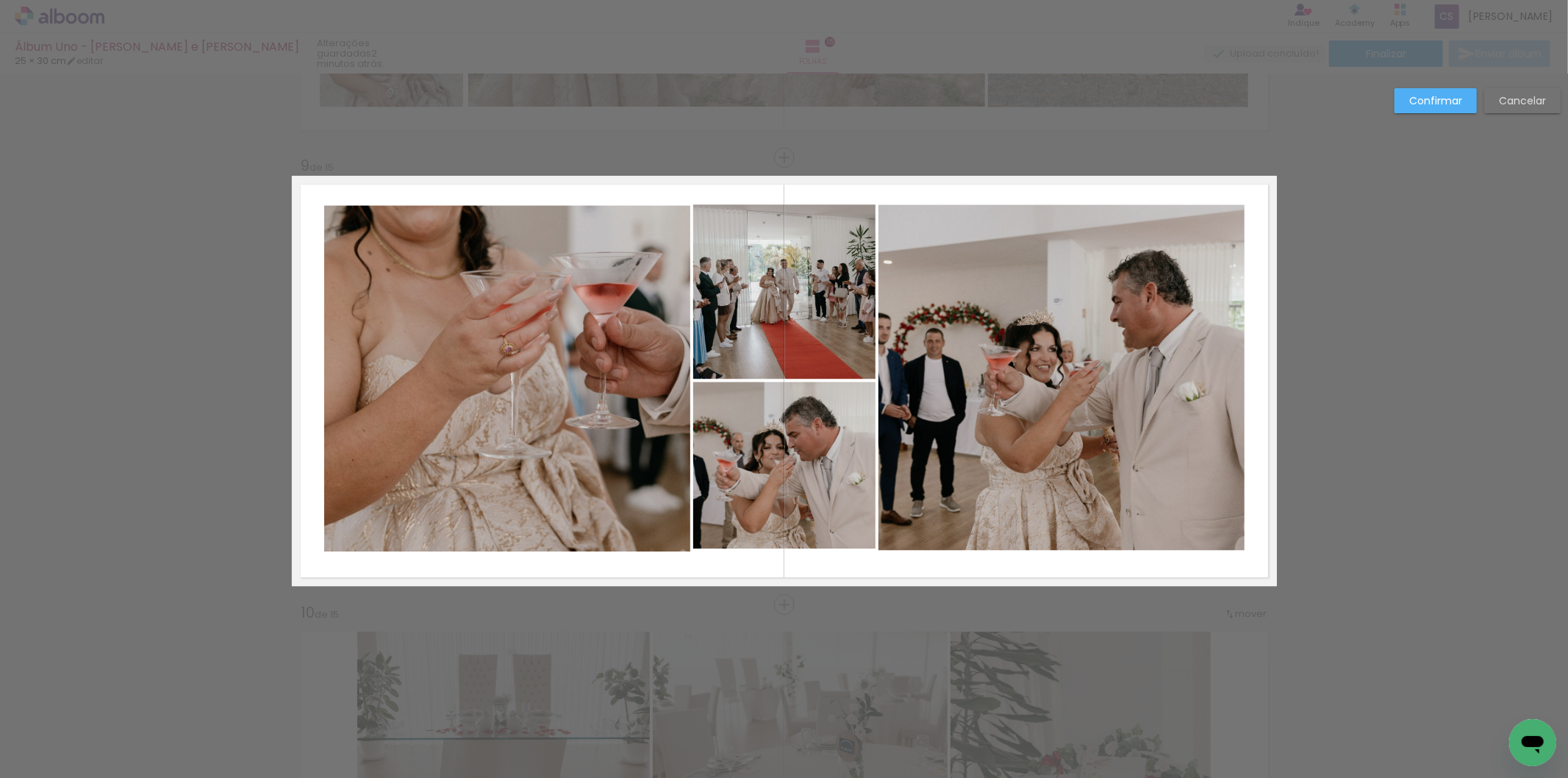
click at [747, 520] on quentale-photo at bounding box center [785, 465] width 182 height 167
click at [782, 551] on div at bounding box center [785, 552] width 30 height 30
click at [1410, 107] on paper-button "Confirmar" at bounding box center [1436, 100] width 82 height 25
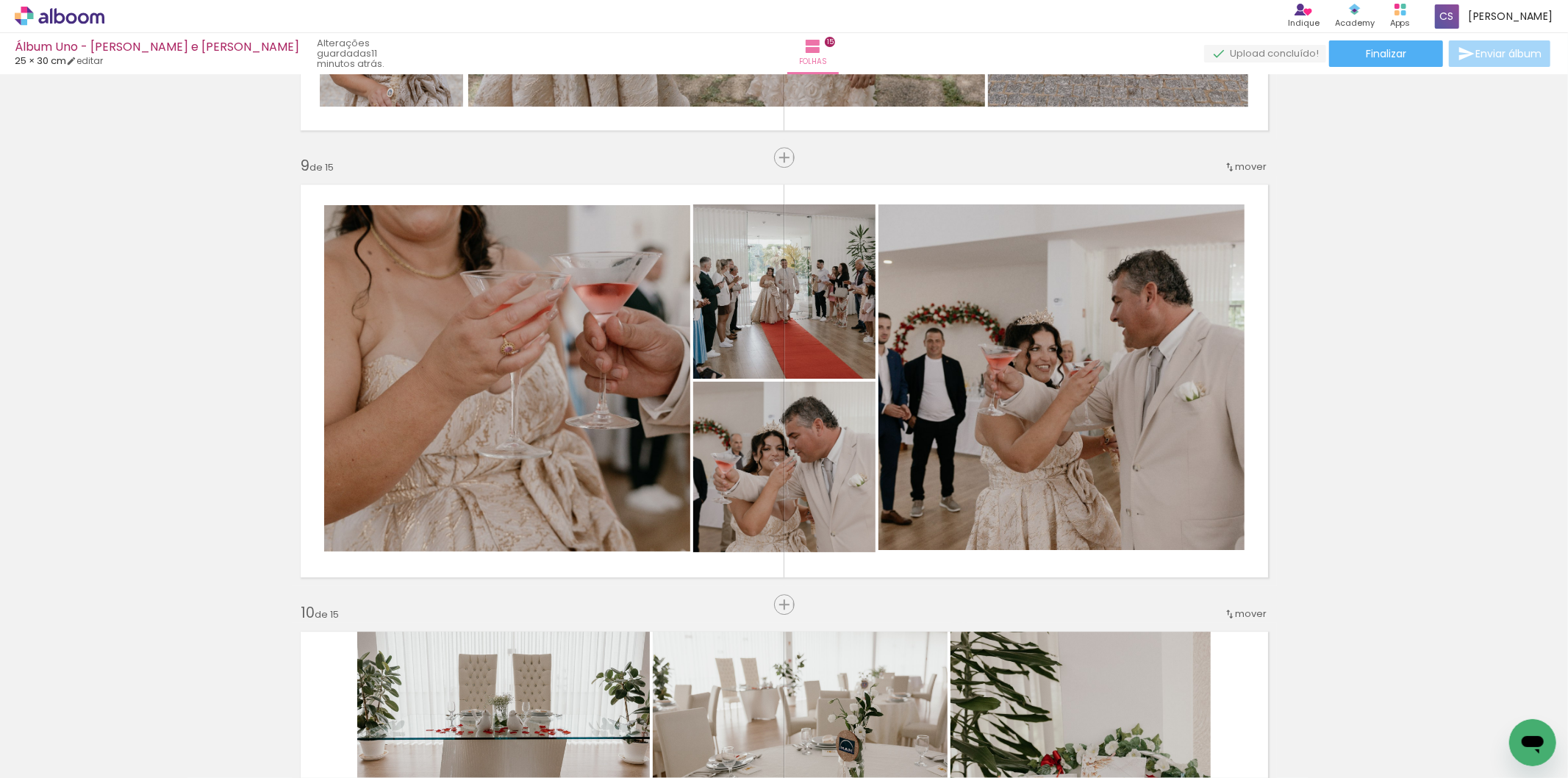
scroll to position [0, 6263]
